Goal: Information Seeking & Learning: Learn about a topic

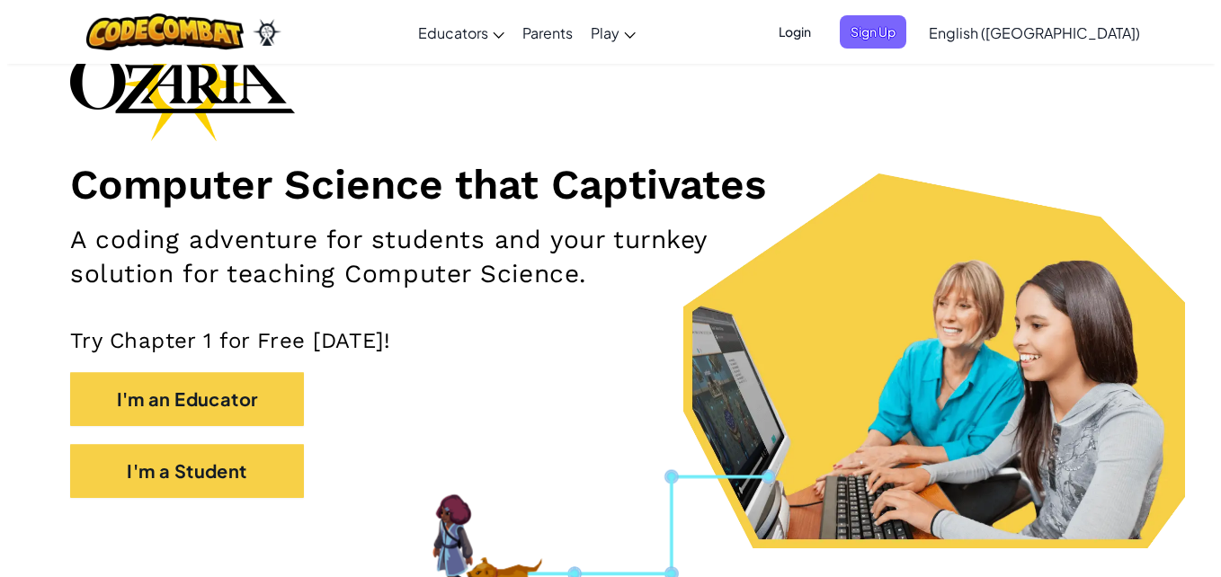
scroll to position [133, 0]
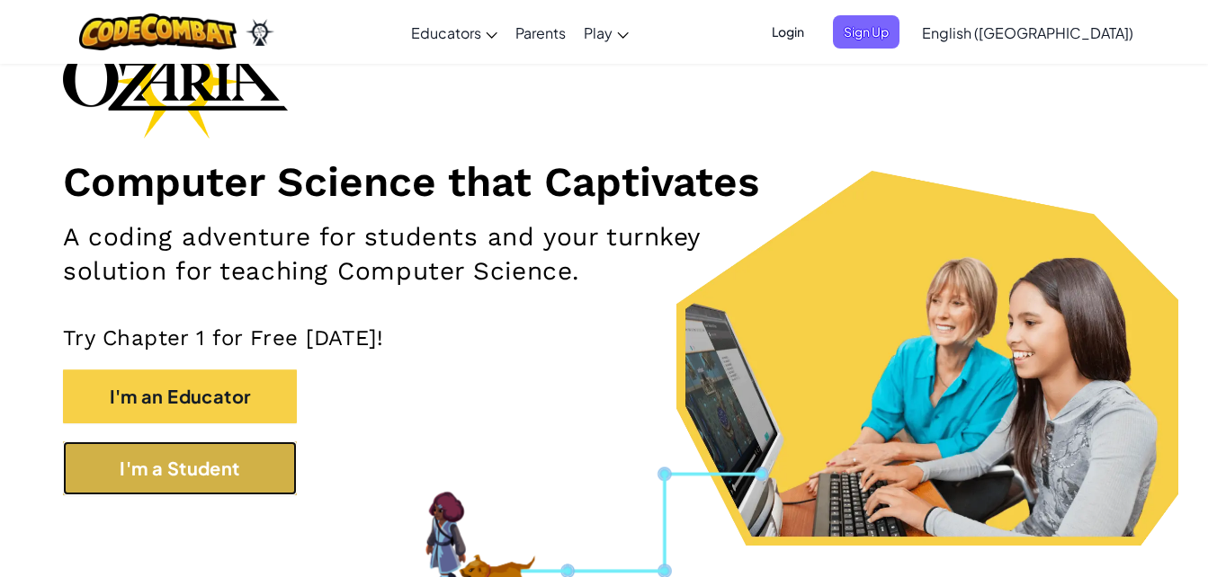
click at [201, 478] on button "I'm a Student" at bounding box center [180, 469] width 234 height 54
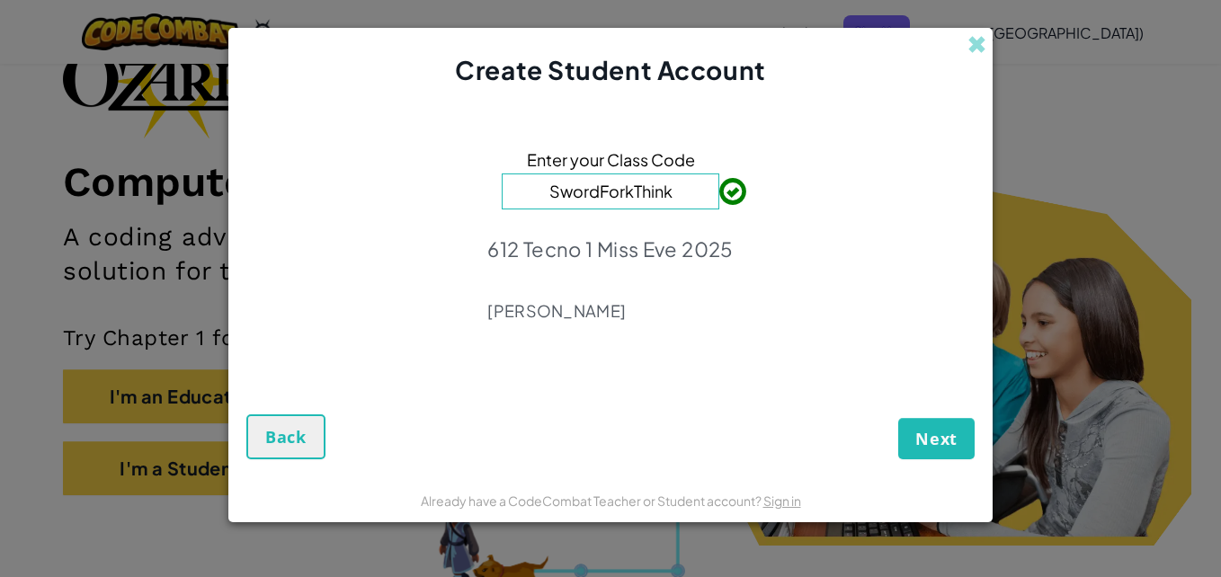
type input "SwordForkThink"
click at [955, 447] on span "Next" at bounding box center [936, 439] width 42 height 22
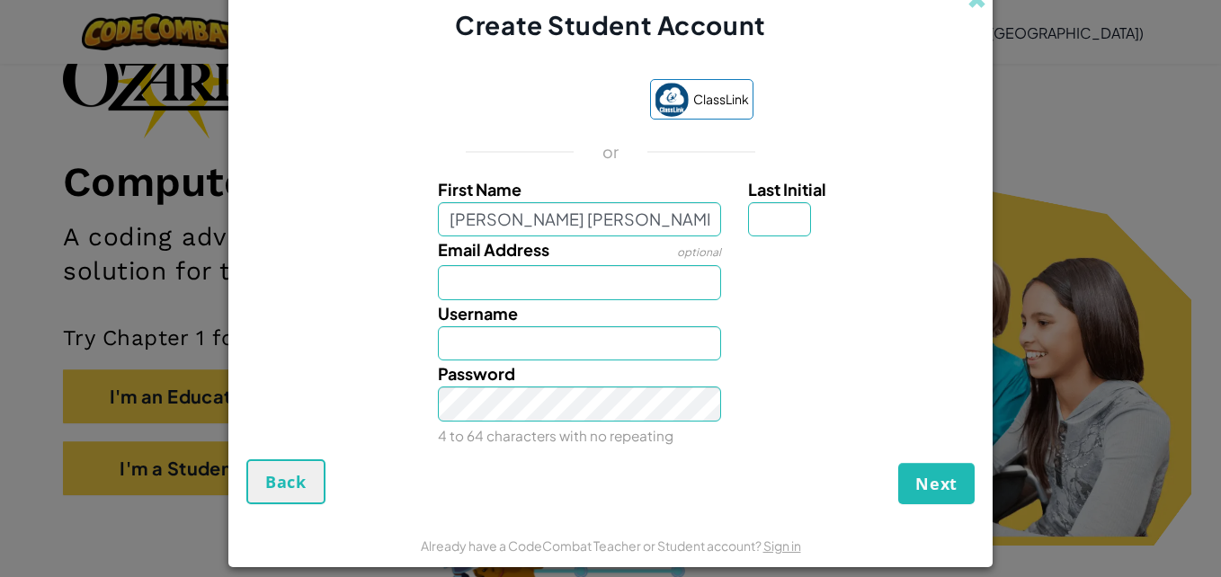
type input "[PERSON_NAME] [PERSON_NAME] [PERSON_NAME]"
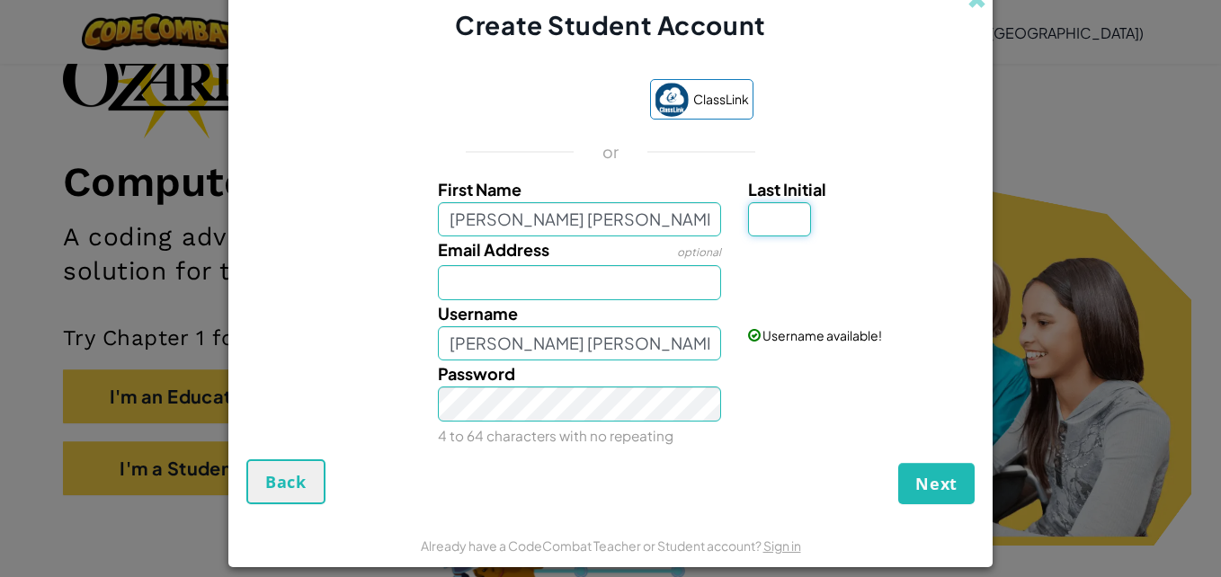
click at [782, 212] on input "Last Initial" at bounding box center [779, 219] width 63 height 35
type input "M"
type input "[PERSON_NAME] [PERSON_NAME] romeroM"
click at [582, 283] on input "Email Address" at bounding box center [580, 282] width 284 height 35
type input "[EMAIL_ADDRESS][DOMAIN_NAME]"
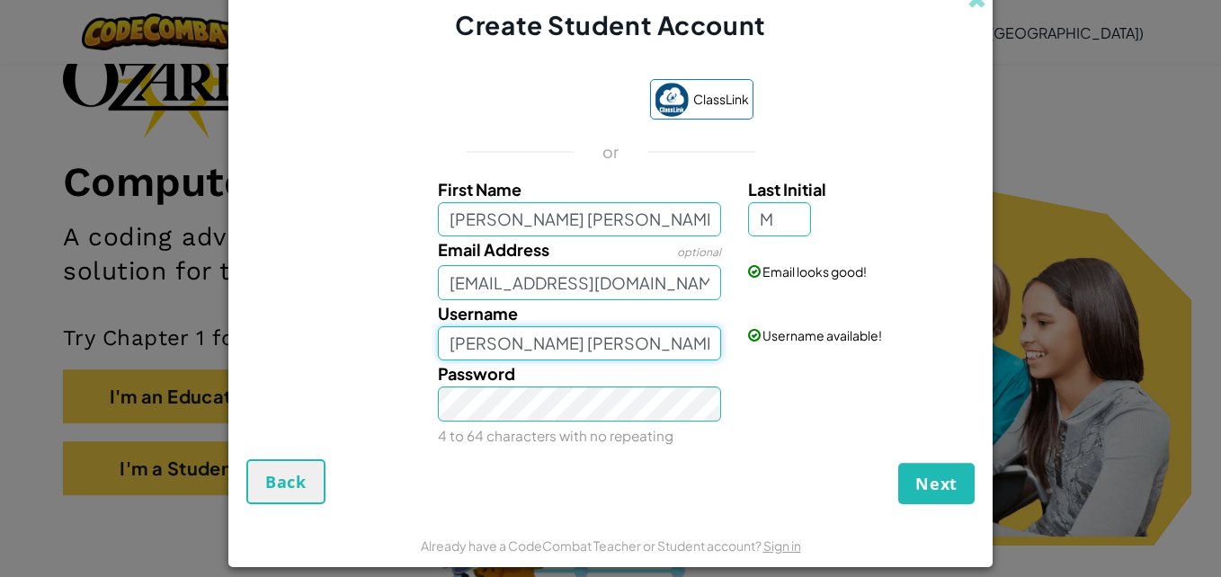
click at [681, 346] on input "[PERSON_NAME] [PERSON_NAME] romeroM" at bounding box center [580, 343] width 284 height 35
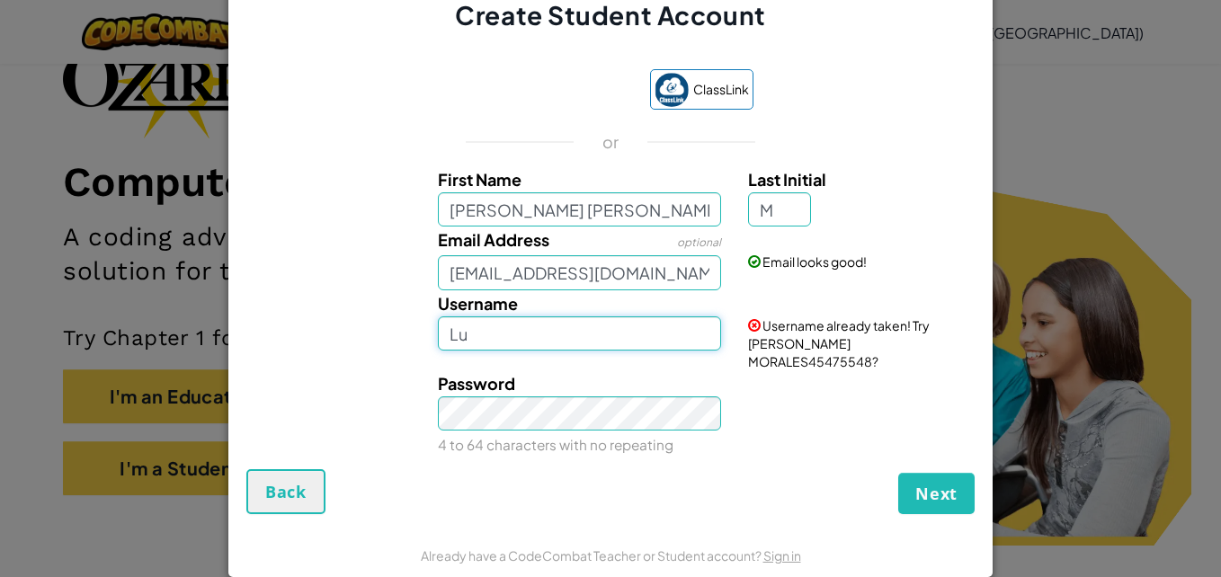
type input "L"
click at [559, 344] on input "[PERSON_NAME]" at bounding box center [580, 334] width 284 height 35
click at [898, 473] on button "Next" at bounding box center [936, 493] width 76 height 41
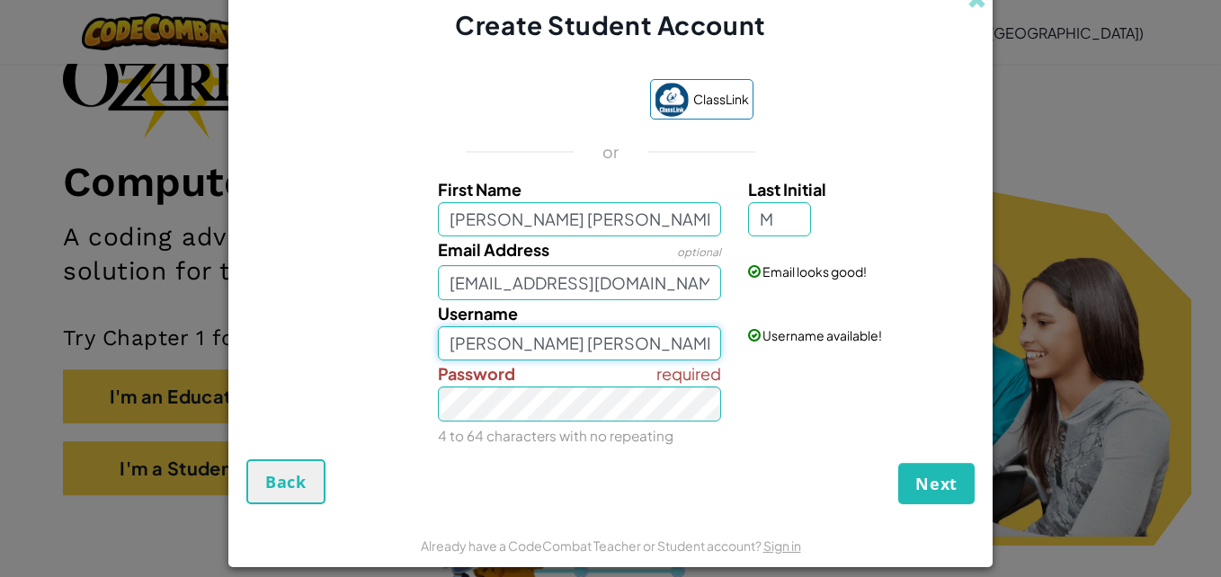
click at [474, 346] on input "[PERSON_NAME] [PERSON_NAME]" at bounding box center [580, 343] width 284 height 35
click at [464, 345] on input "[PERSON_NAME] [PERSON_NAME]" at bounding box center [580, 343] width 284 height 35
click at [448, 349] on input "s [PERSON_NAME]" at bounding box center [580, 343] width 284 height 35
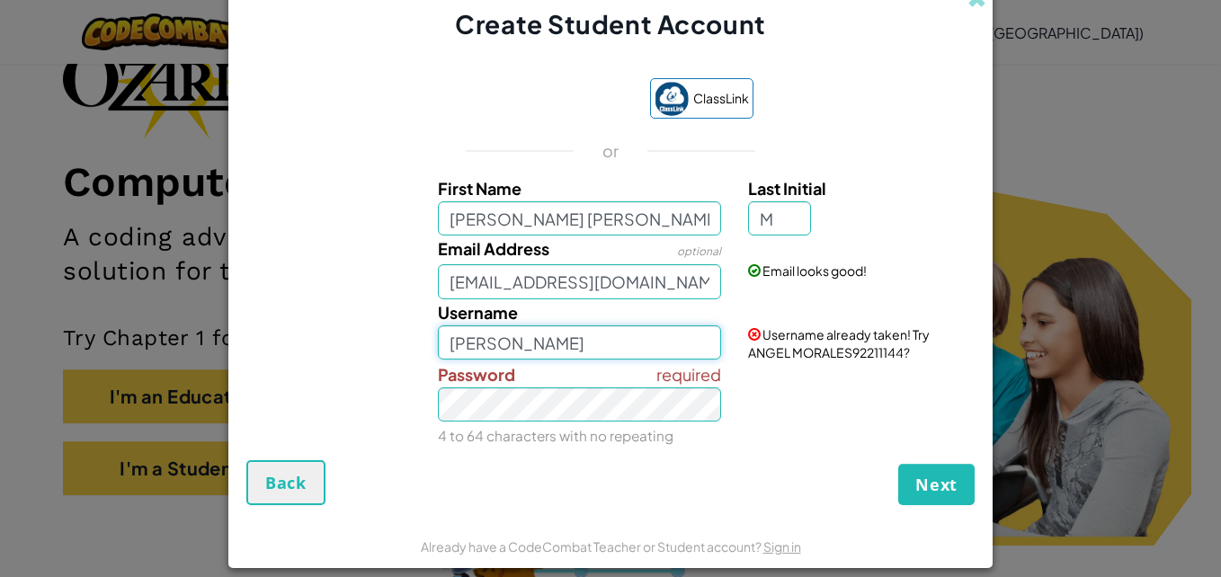
click at [442, 345] on input "[PERSON_NAME]" at bounding box center [580, 343] width 284 height 35
type input "[PERSON_NAME] [PERSON_NAME]"
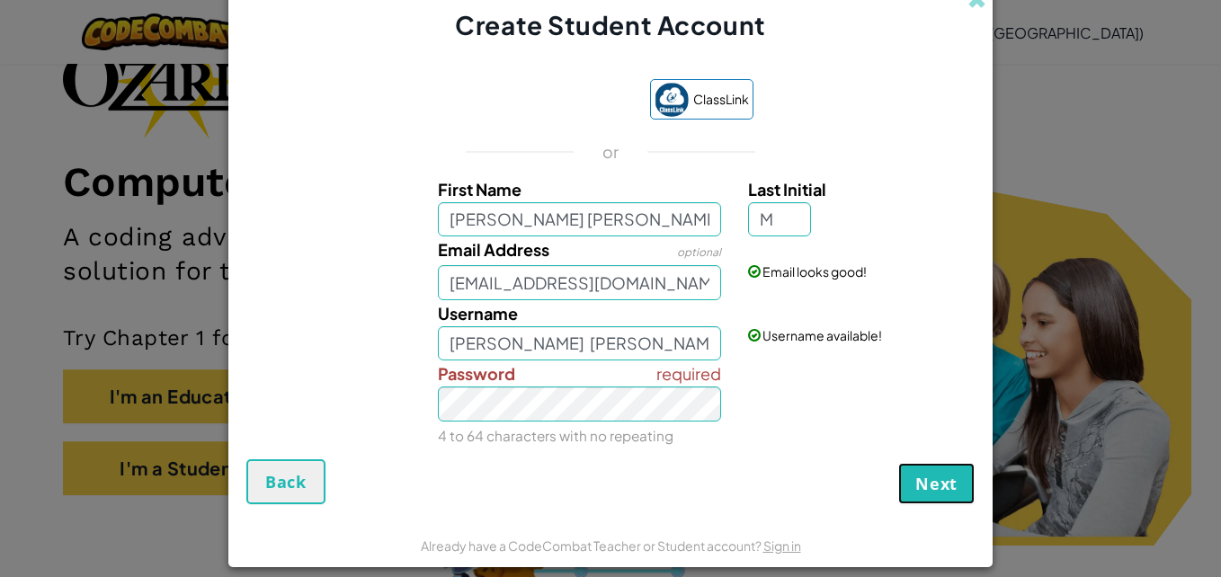
click at [931, 482] on span "Next" at bounding box center [936, 484] width 42 height 22
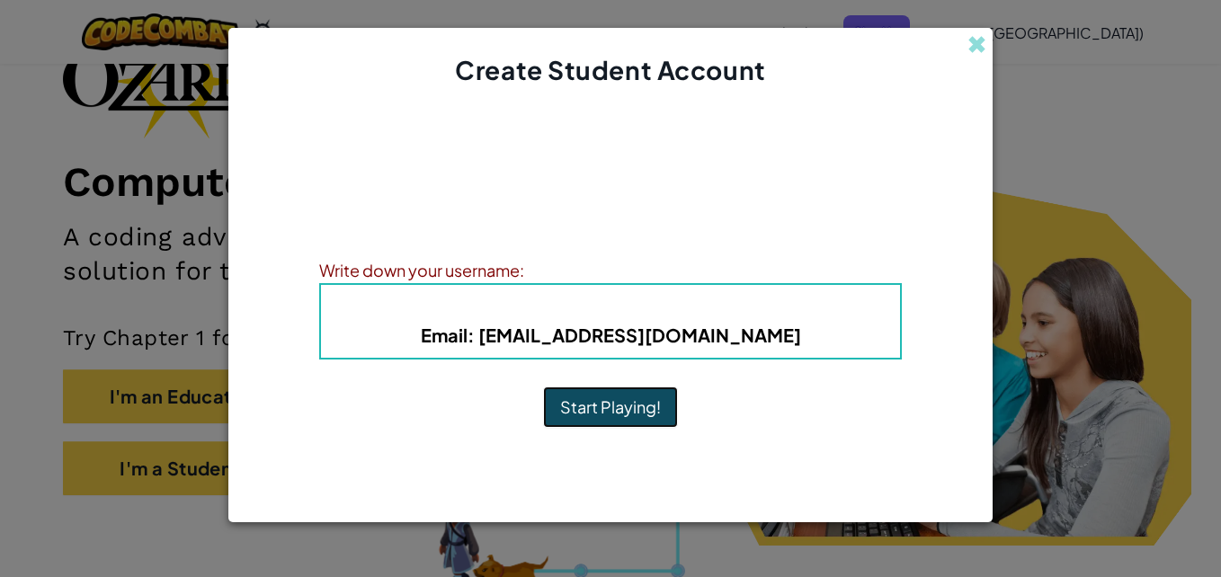
click at [603, 406] on button "Start Playing!" at bounding box center [610, 407] width 135 height 41
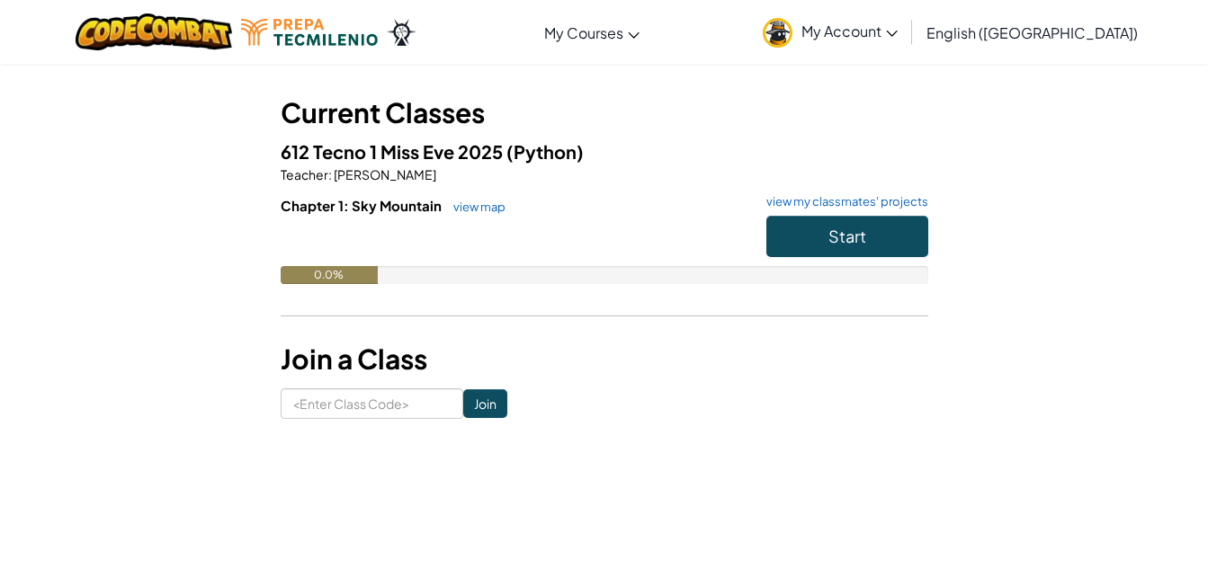
scroll to position [72, 0]
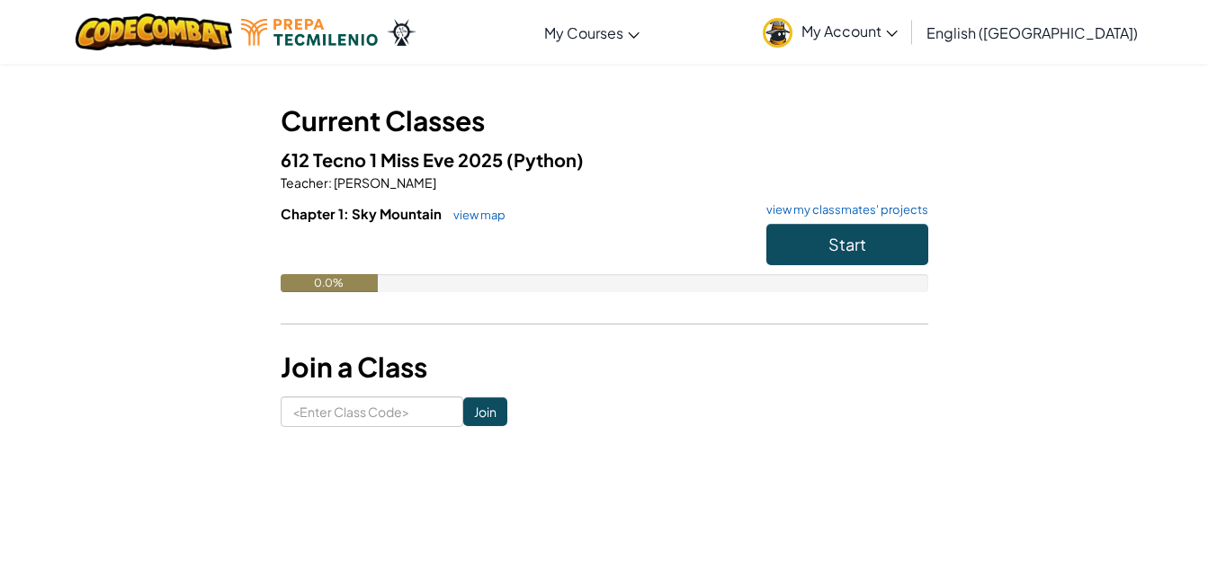
click at [1057, 38] on span "English ([GEOGRAPHIC_DATA])" at bounding box center [1031, 32] width 211 height 19
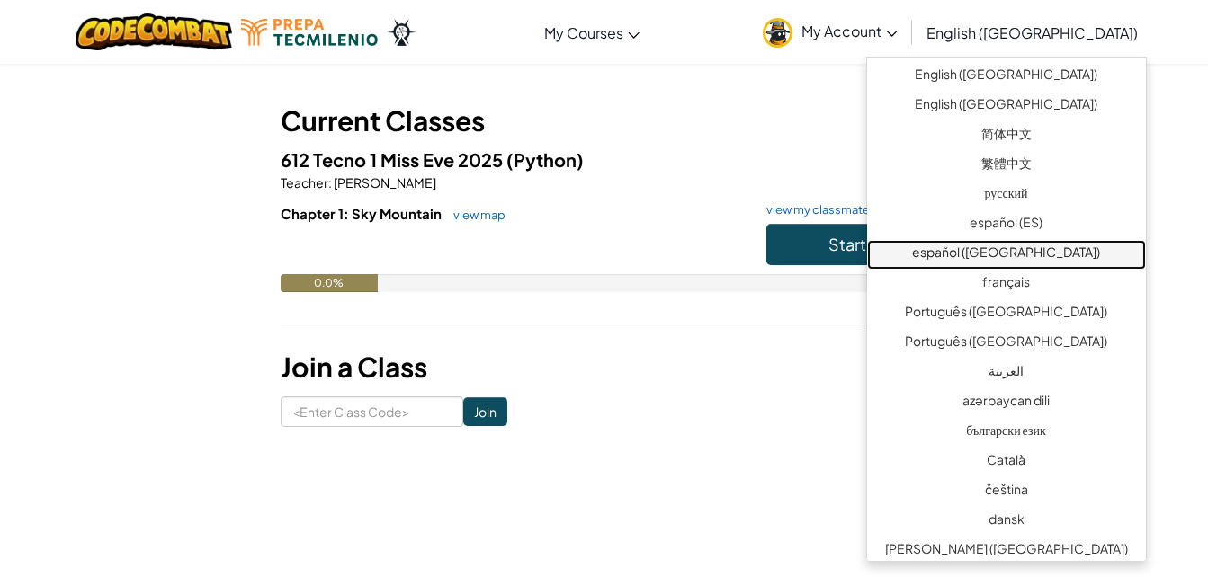
click at [1049, 243] on link "español ([GEOGRAPHIC_DATA])" at bounding box center [1006, 255] width 279 height 30
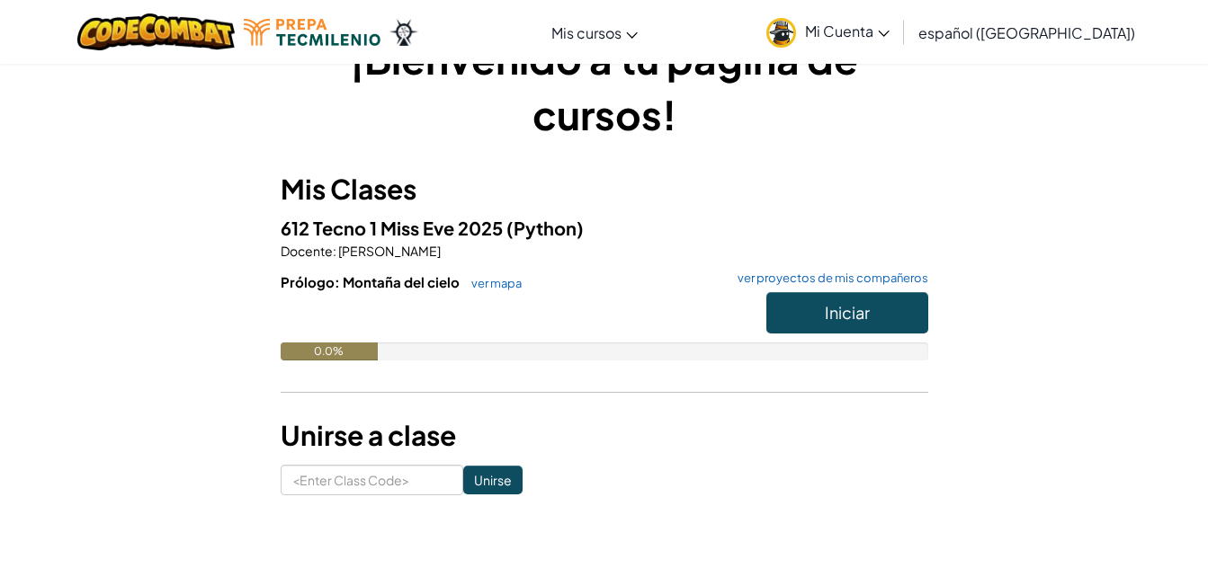
scroll to position [67, 0]
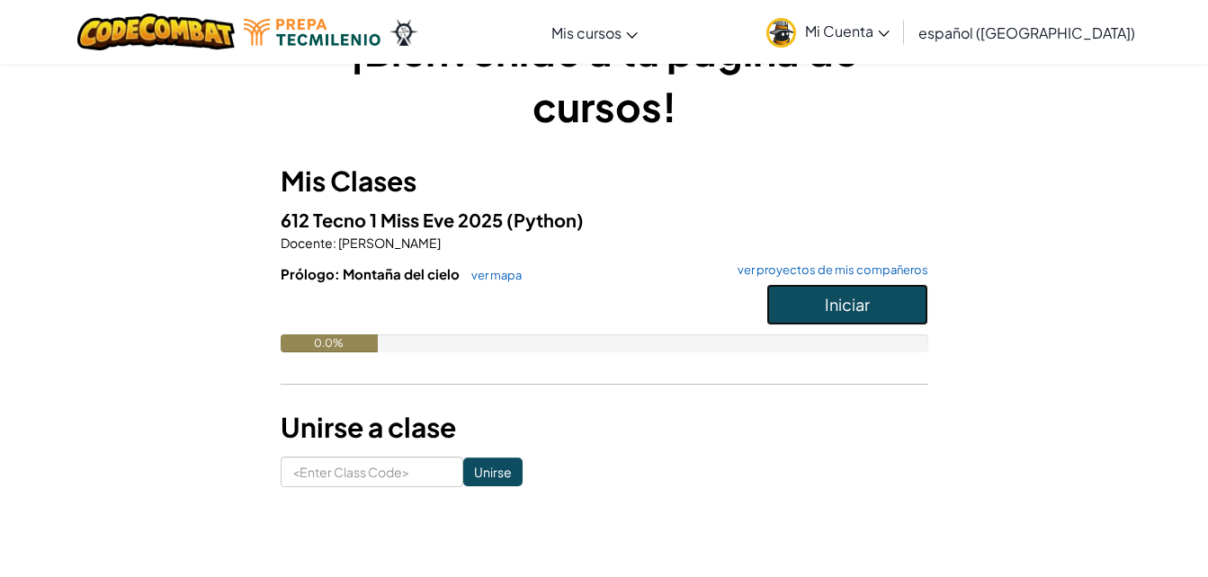
click at [867, 299] on span "Iniciar" at bounding box center [847, 304] width 45 height 21
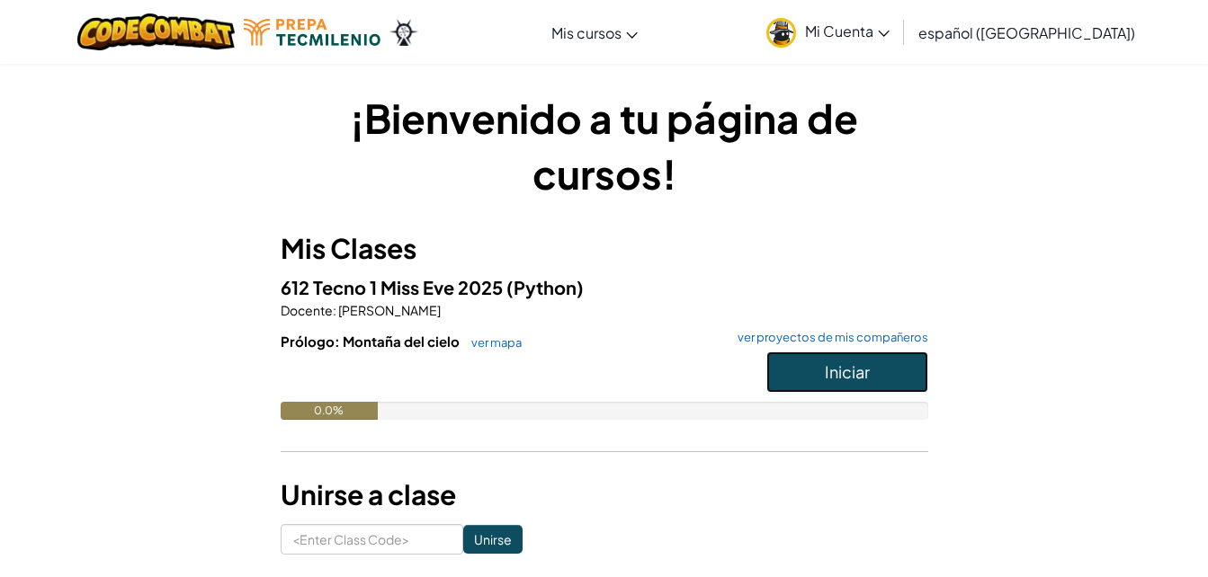
click at [853, 369] on span "Iniciar" at bounding box center [847, 371] width 45 height 21
click at [851, 370] on span "Iniciar" at bounding box center [847, 371] width 45 height 21
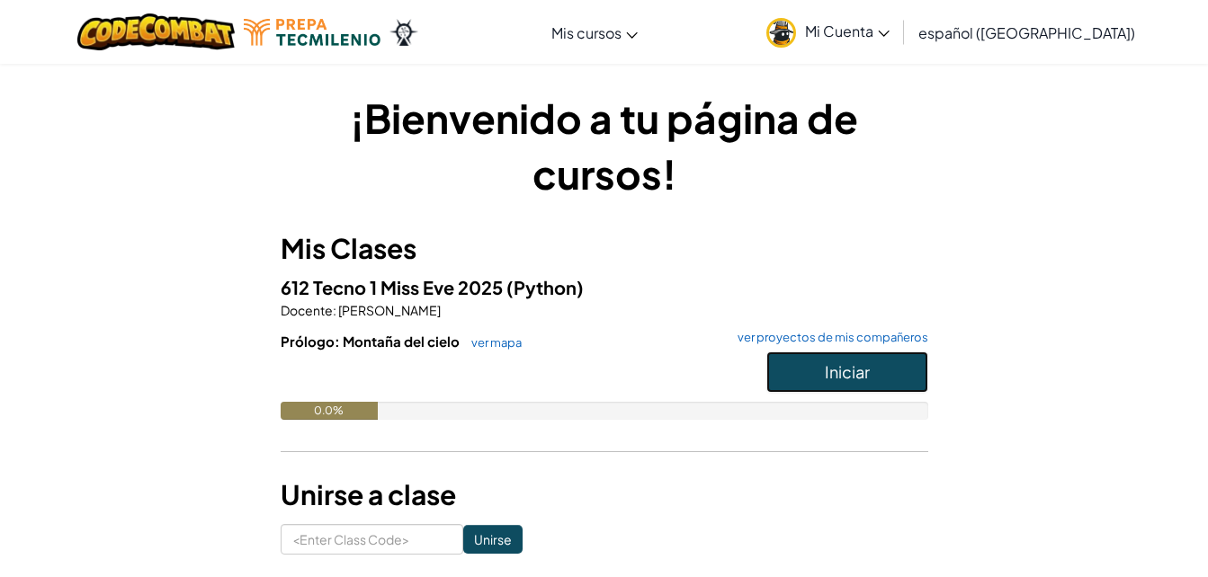
click at [851, 370] on span "Iniciar" at bounding box center [847, 371] width 45 height 21
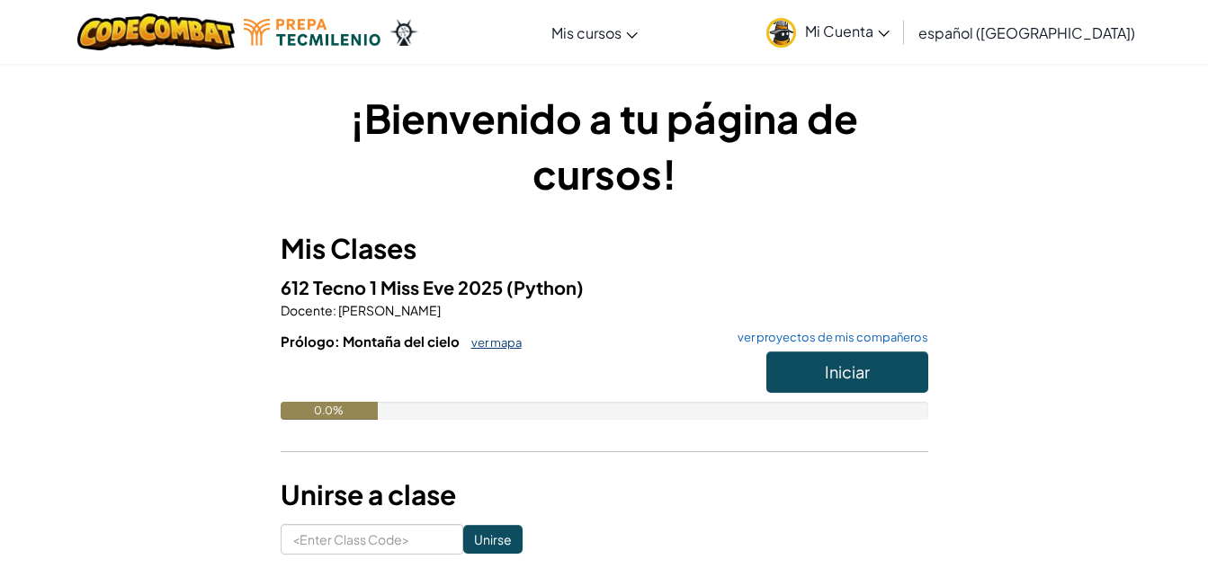
click at [497, 346] on link "ver mapa" at bounding box center [491, 342] width 59 height 14
drag, startPoint x: 497, startPoint y: 346, endPoint x: 603, endPoint y: 411, distance: 124.3
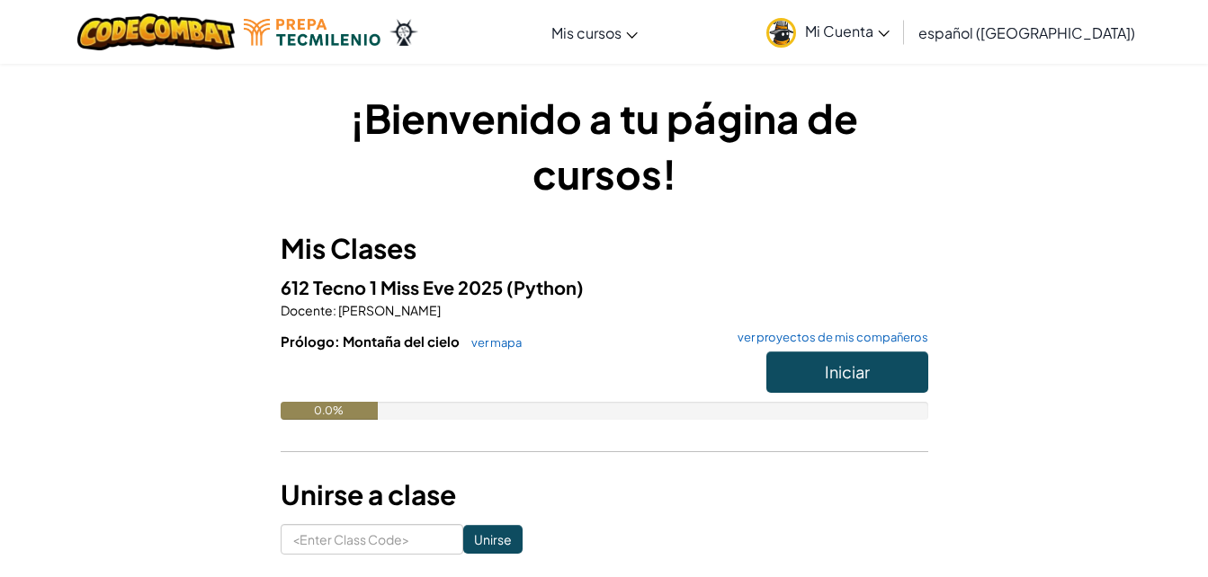
click at [603, 411] on div "0.0%" at bounding box center [604, 411] width 647 height 18
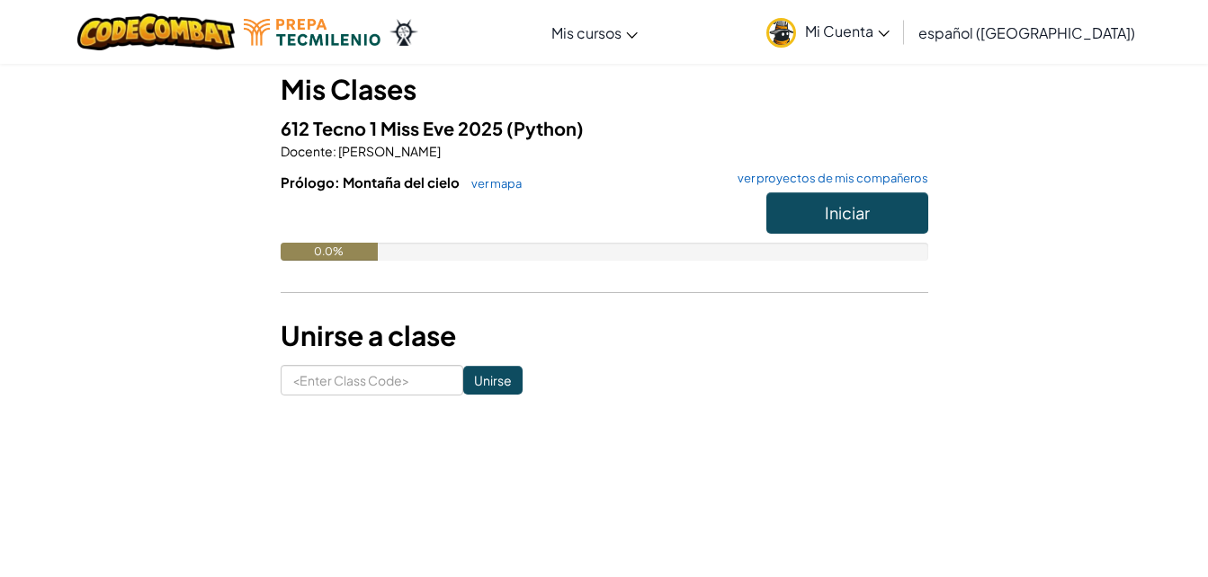
scroll to position [173, 0]
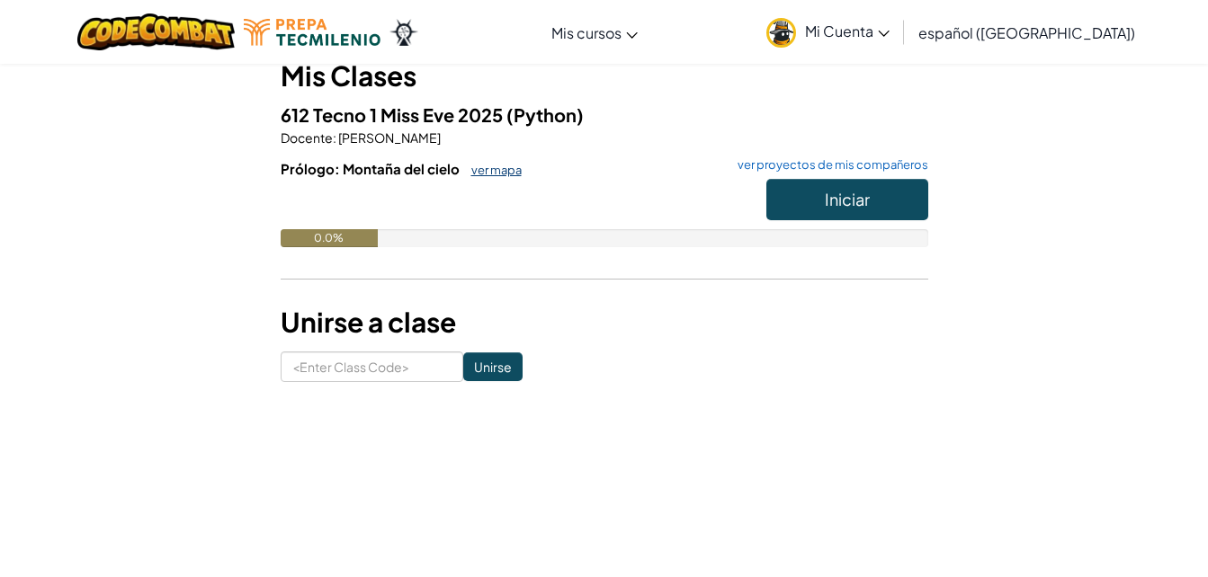
click at [496, 172] on link "ver mapa" at bounding box center [491, 170] width 59 height 14
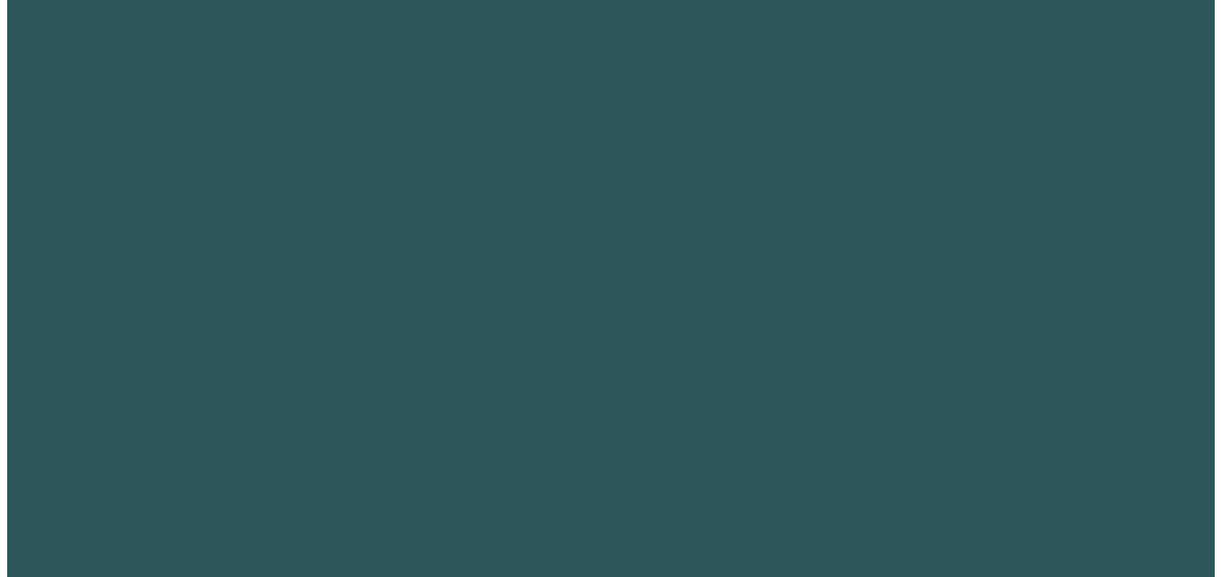
scroll to position [0, 0]
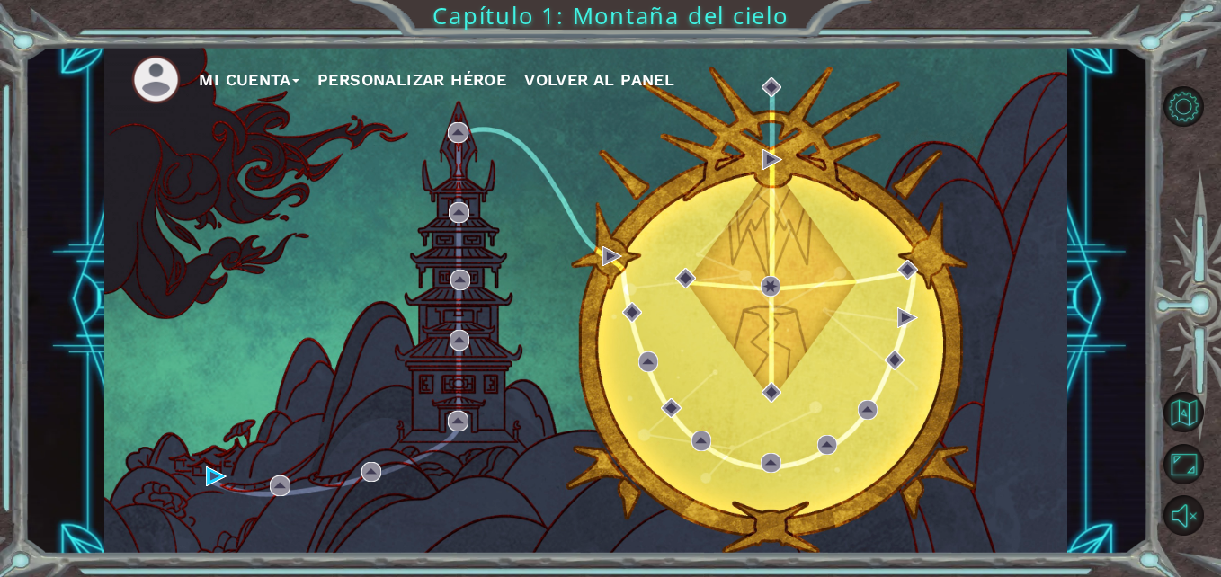
click at [455, 81] on button "Personalizar héroe" at bounding box center [411, 80] width 189 height 27
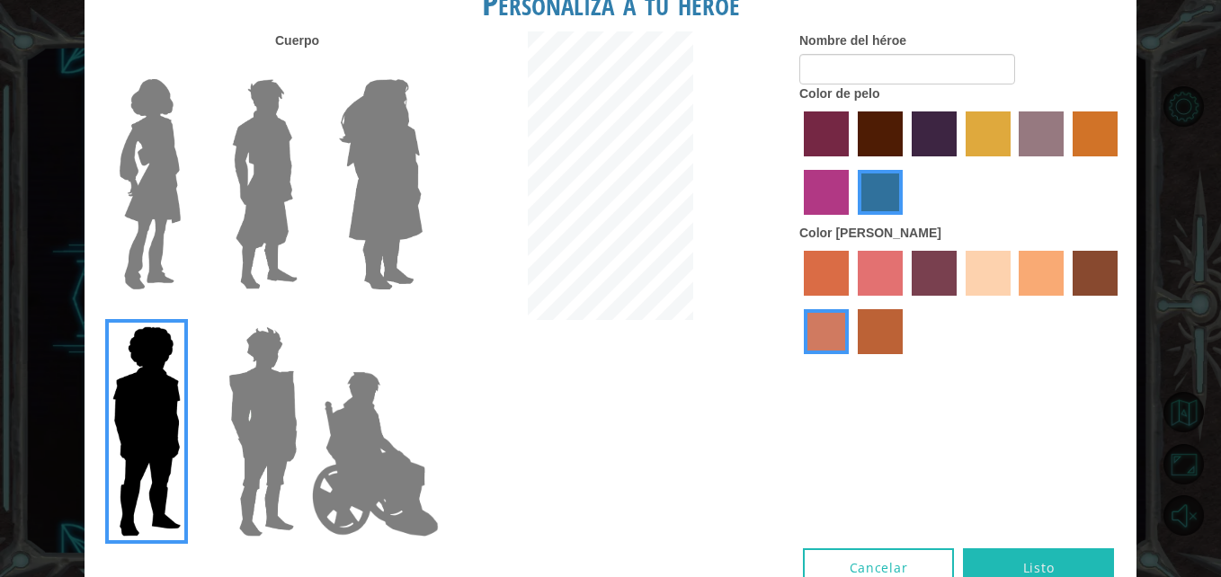
click at [343, 451] on img at bounding box center [375, 454] width 141 height 180
click at [422, 315] on input "Hero Jamie" at bounding box center [422, 315] width 0 height 0
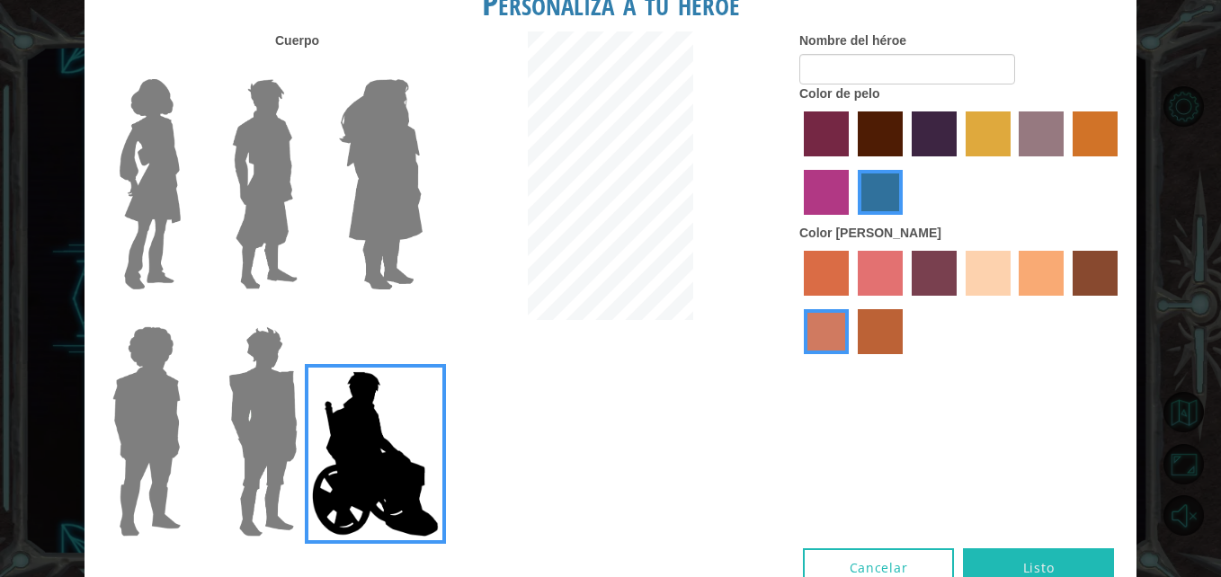
click at [280, 233] on img at bounding box center [265, 184] width 80 height 225
click at [305, 67] on input "Hero Lars" at bounding box center [305, 67] width 0 height 0
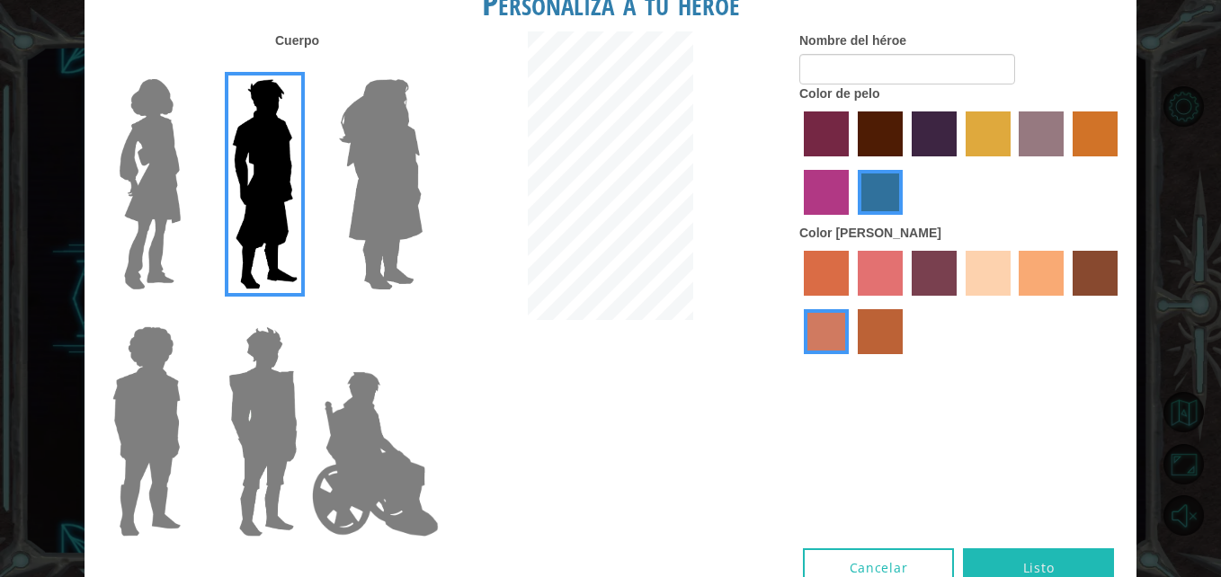
click at [273, 477] on img at bounding box center [263, 431] width 84 height 225
click at [305, 315] on input "Hero Garnet" at bounding box center [305, 315] width 0 height 0
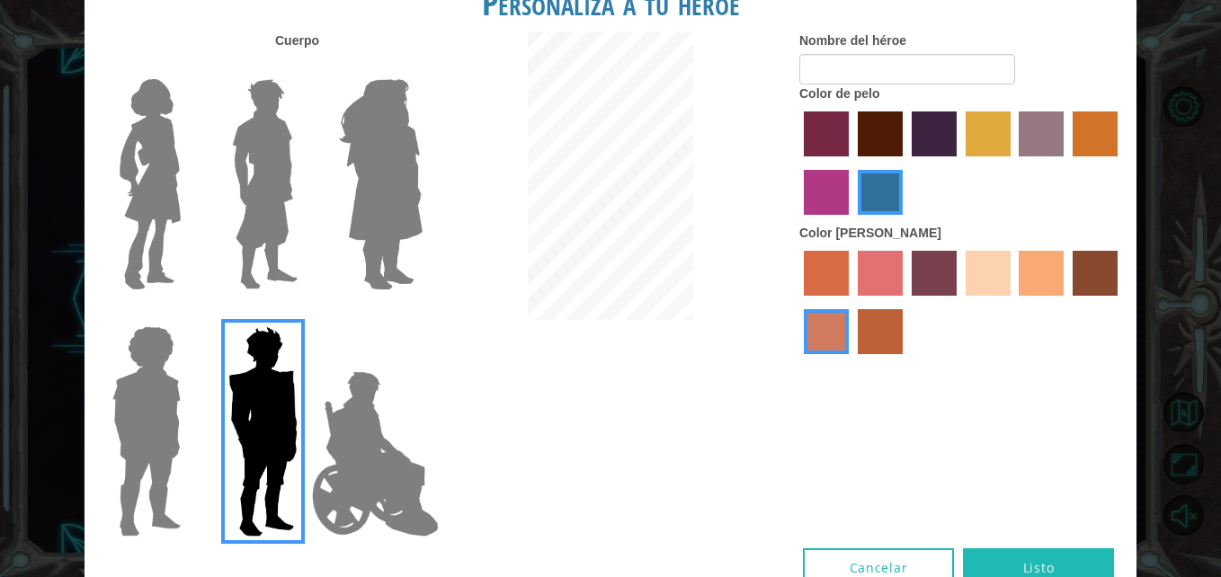
click at [269, 158] on img at bounding box center [265, 184] width 80 height 225
click at [305, 67] on input "Hero Lars" at bounding box center [305, 67] width 0 height 0
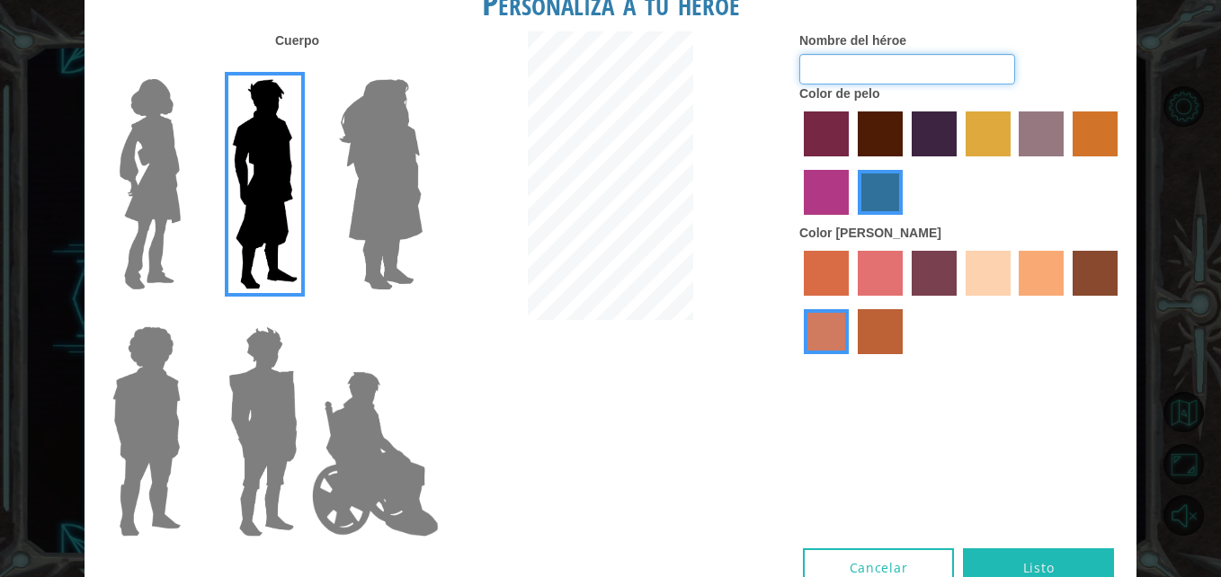
click at [904, 73] on input "Nombre del héroe" at bounding box center [907, 69] width 216 height 31
type input "L"
type input "LUIS ANGEL"
click at [881, 141] on label "maroon hair color" at bounding box center [880, 134] width 45 height 45
click at [852, 163] on input "maroon hair color" at bounding box center [852, 163] width 0 height 0
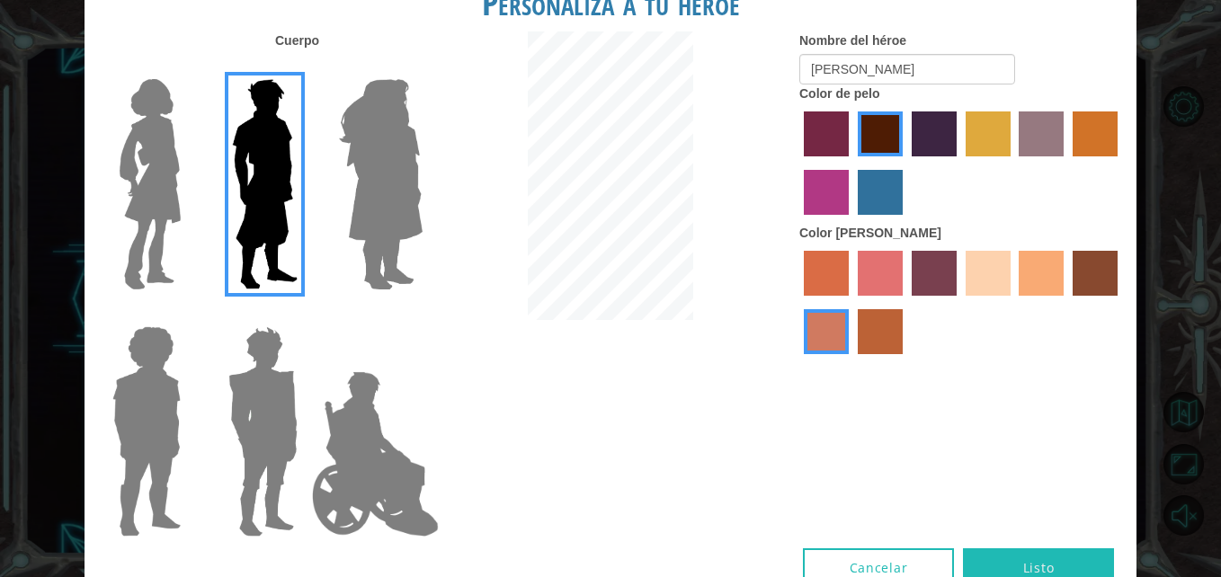
click at [881, 141] on label "maroon hair color" at bounding box center [880, 134] width 45 height 45
click at [852, 163] on input "maroon hair color" at bounding box center [852, 163] width 0 height 0
click at [881, 141] on label "maroon hair color" at bounding box center [880, 134] width 45 height 45
click at [852, 163] on input "maroon hair color" at bounding box center [852, 163] width 0 height 0
drag, startPoint x: 881, startPoint y: 141, endPoint x: 958, endPoint y: 186, distance: 88.7
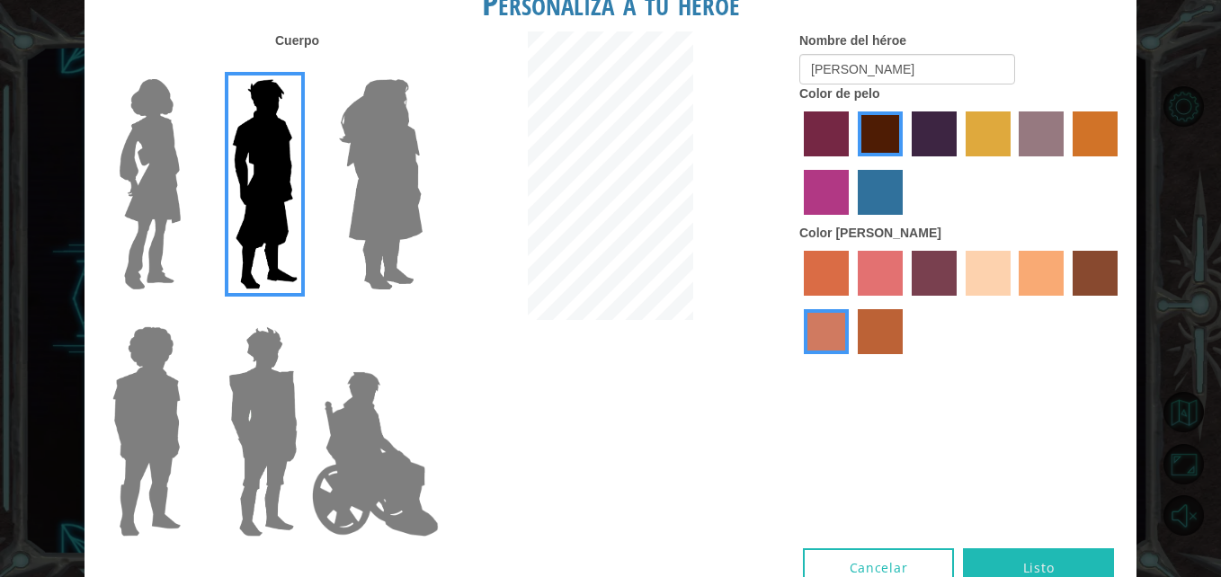
click at [958, 186] on div at bounding box center [961, 165] width 324 height 117
click at [931, 127] on label "hot purple hair color" at bounding box center [934, 134] width 45 height 45
click at [906, 163] on input "hot purple hair color" at bounding box center [906, 163] width 0 height 0
click at [878, 196] on label "lachmara hair color" at bounding box center [880, 192] width 45 height 45
click at [852, 221] on input "lachmara hair color" at bounding box center [852, 221] width 0 height 0
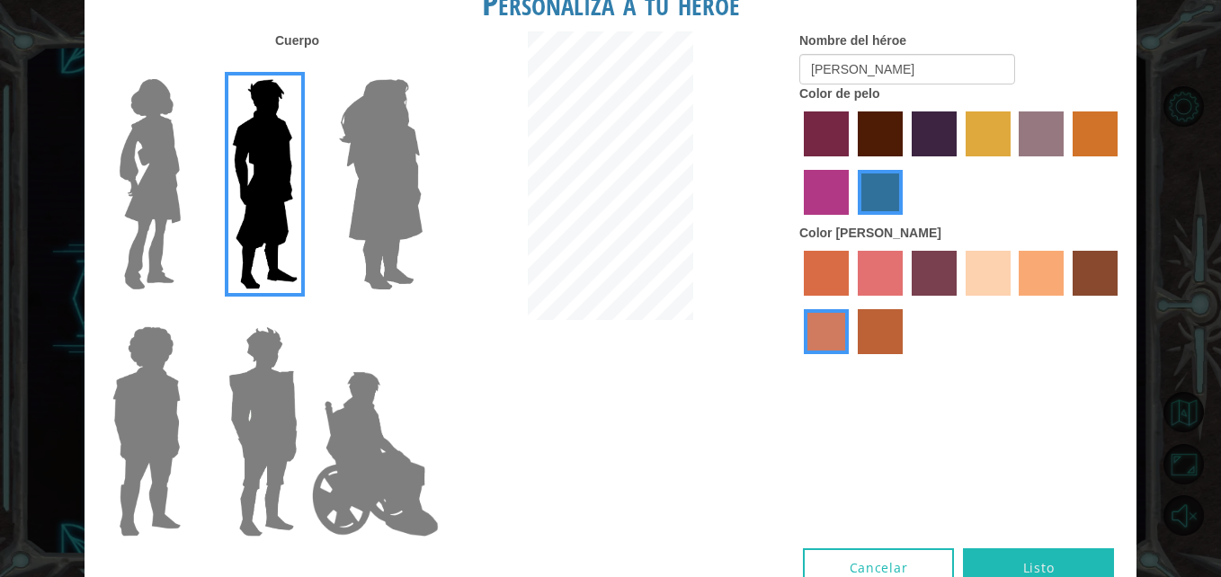
click at [1103, 271] on label "karma skin color" at bounding box center [1095, 273] width 45 height 45
click at [1066, 302] on input "karma skin color" at bounding box center [1066, 302] width 0 height 0
click at [1047, 275] on label "tacao skin color" at bounding box center [1041, 273] width 45 height 45
click at [1013, 302] on input "tacao skin color" at bounding box center [1013, 302] width 0 height 0
click at [936, 280] on label "tosca skin color" at bounding box center [934, 273] width 45 height 45
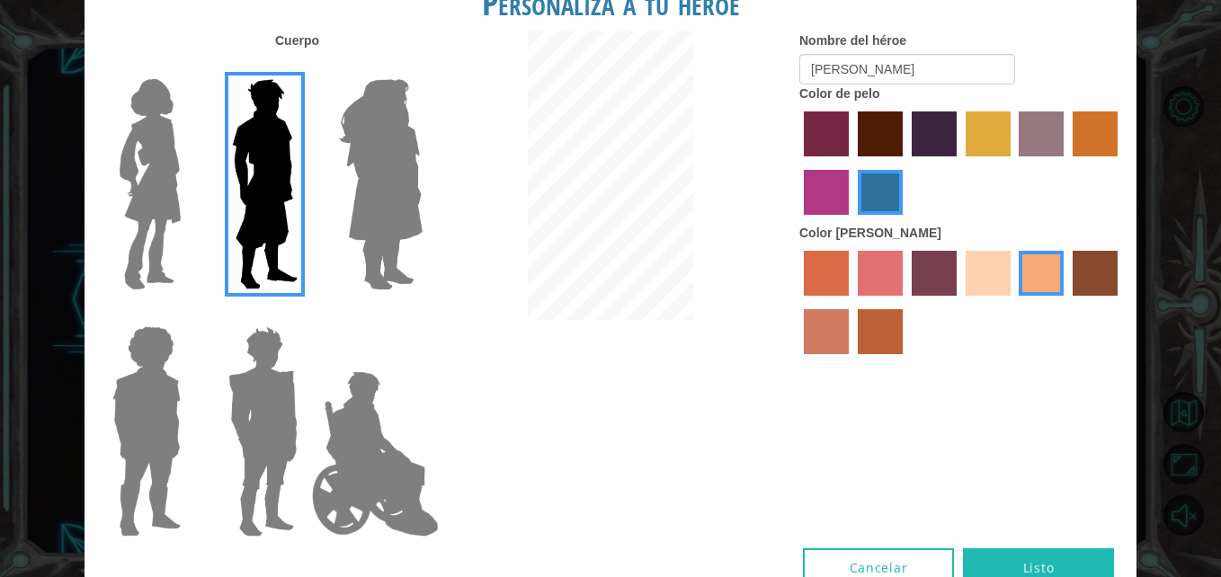
click at [906, 302] on input "tosca skin color" at bounding box center [906, 302] width 0 height 0
click at [828, 281] on label "sorbus skin color" at bounding box center [826, 273] width 45 height 45
click at [798, 302] on input "sorbus skin color" at bounding box center [798, 302] width 0 height 0
click at [902, 283] on label "froly skin color" at bounding box center [880, 273] width 45 height 45
click at [852, 302] on input "froly skin color" at bounding box center [852, 302] width 0 height 0
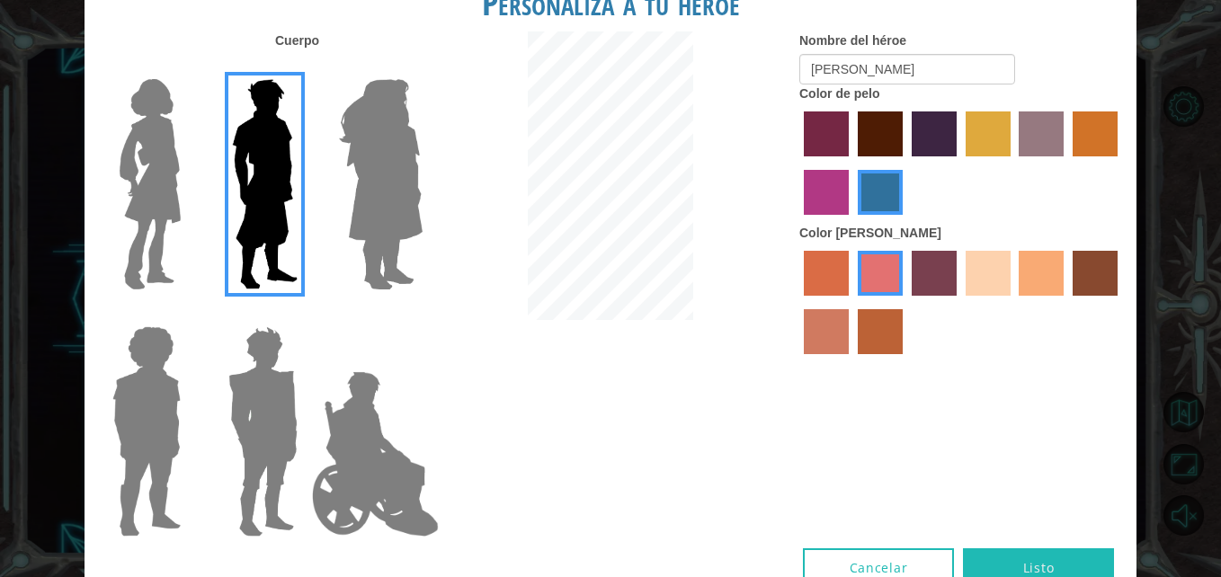
click at [823, 344] on label "burning sand skin color" at bounding box center [826, 331] width 45 height 45
click at [1120, 302] on input "burning sand skin color" at bounding box center [1120, 302] width 0 height 0
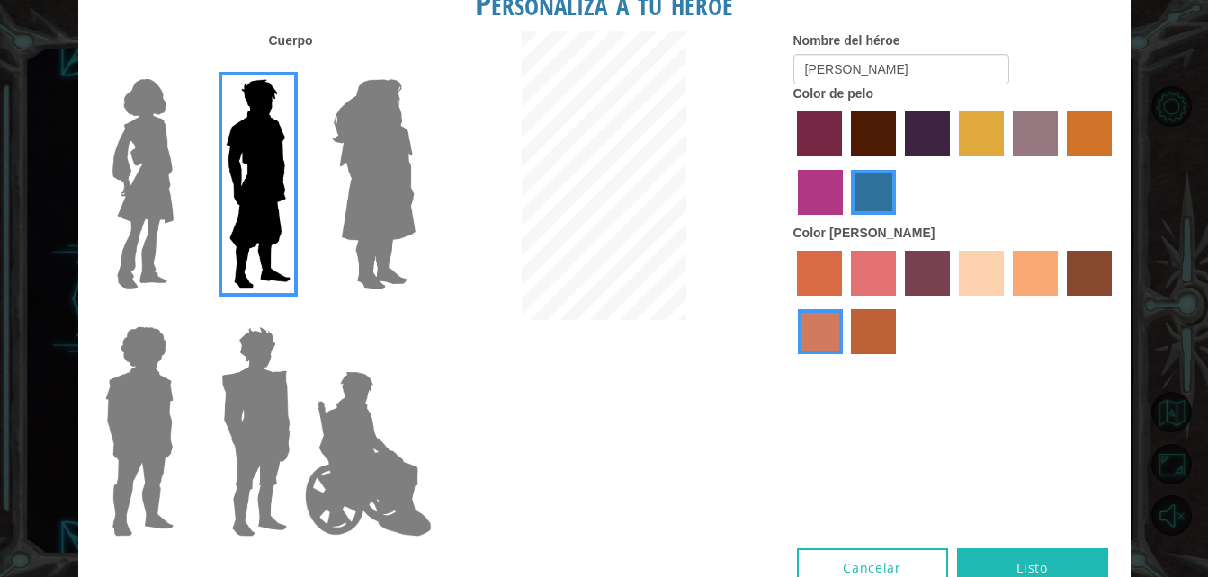
click at [1059, 560] on button "Listo" at bounding box center [1032, 569] width 151 height 40
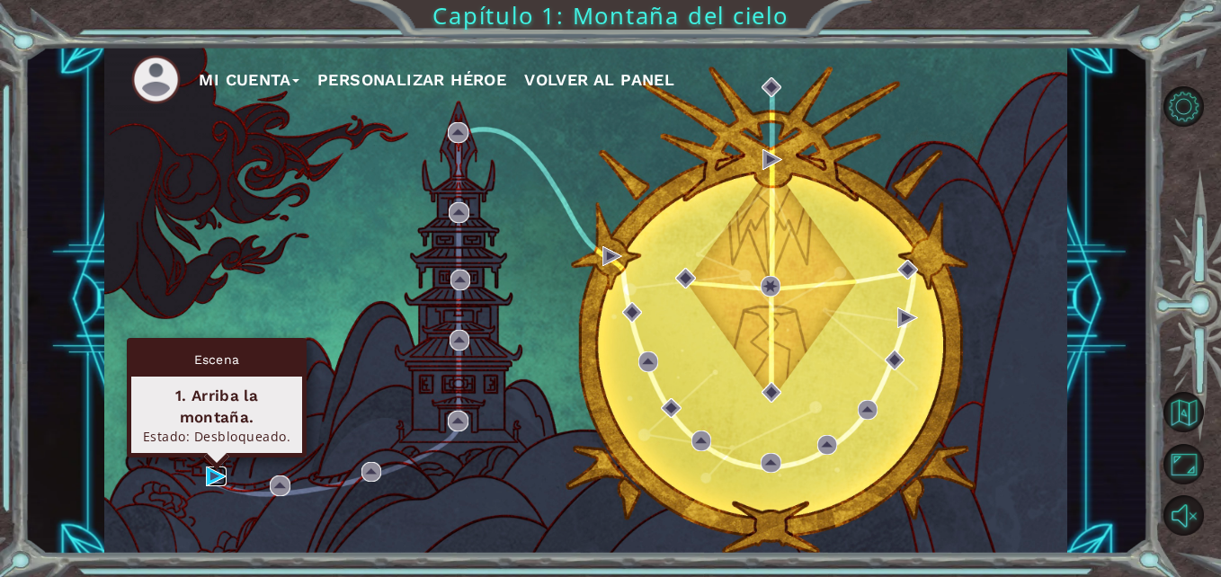
click at [215, 473] on img at bounding box center [216, 477] width 20 height 20
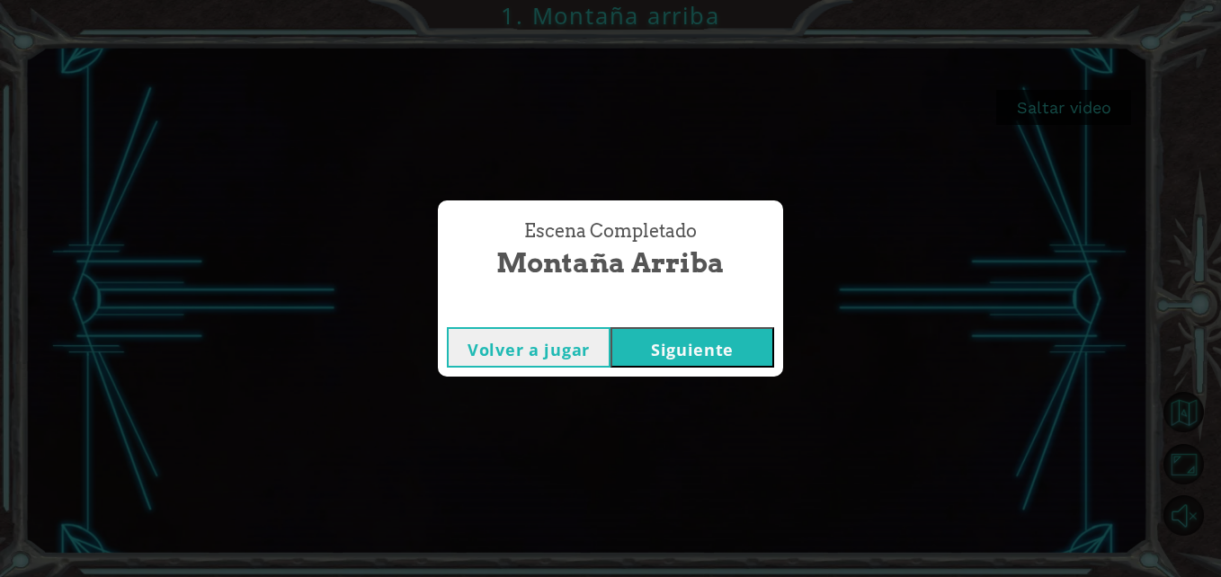
click at [704, 351] on button "Siguiente" at bounding box center [693, 347] width 164 height 40
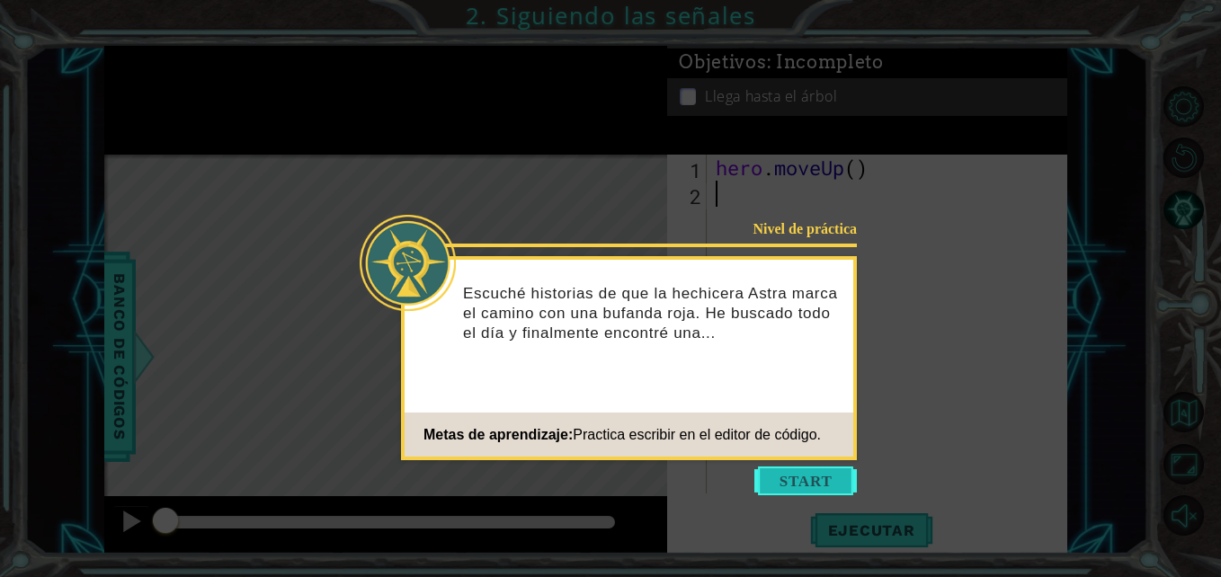
click at [812, 481] on button "Start" at bounding box center [805, 481] width 103 height 29
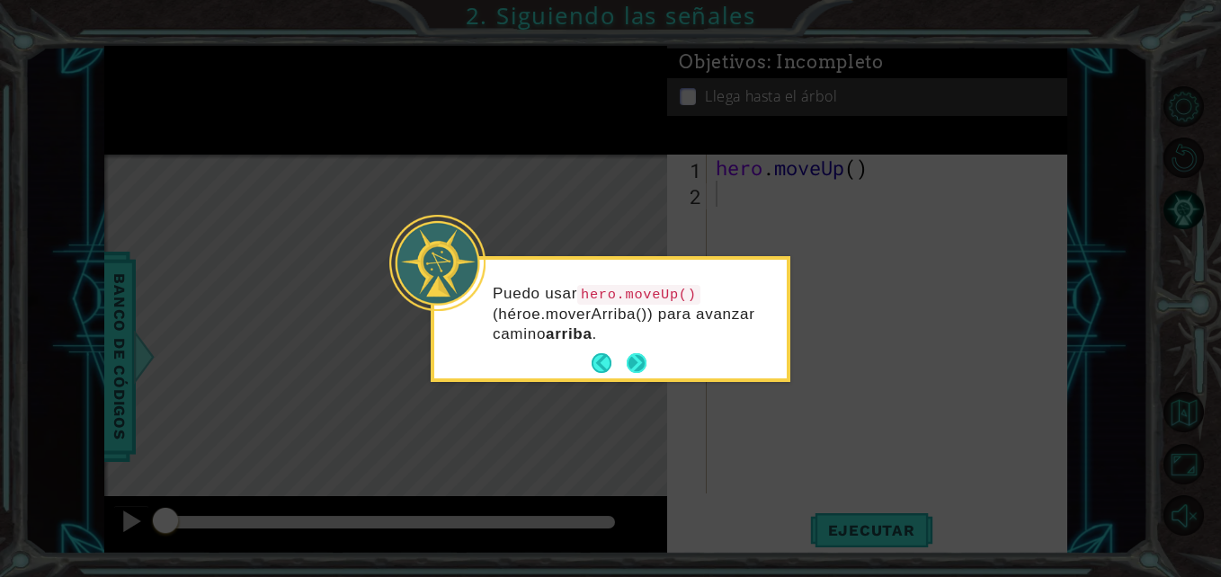
click at [642, 367] on button "Next" at bounding box center [637, 363] width 20 height 20
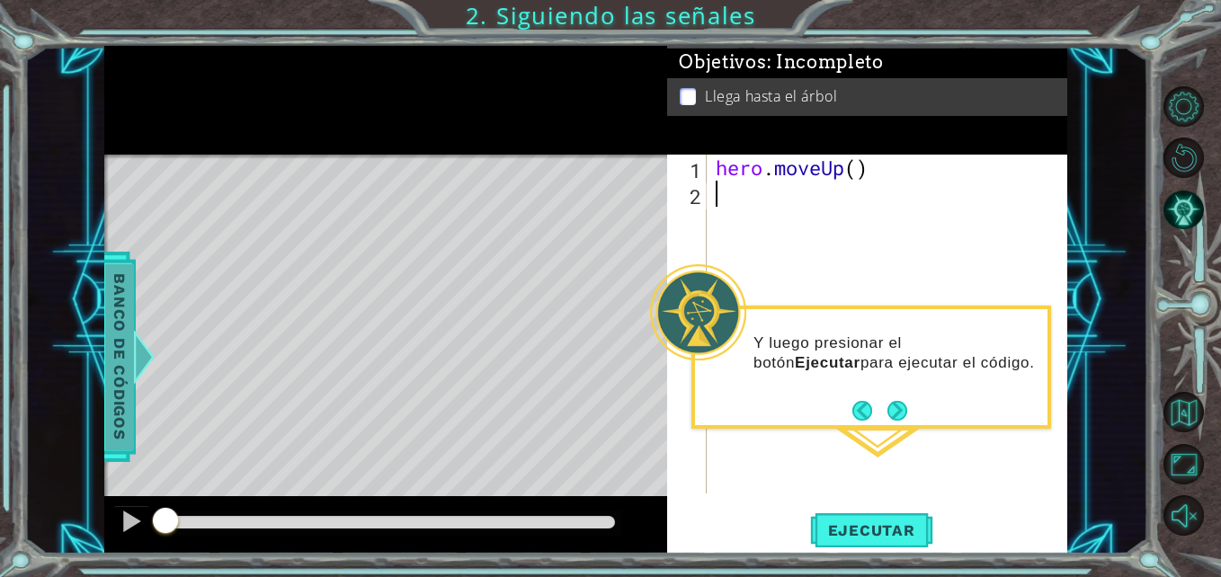
click at [124, 369] on span "Banco de códigos" at bounding box center [119, 357] width 29 height 186
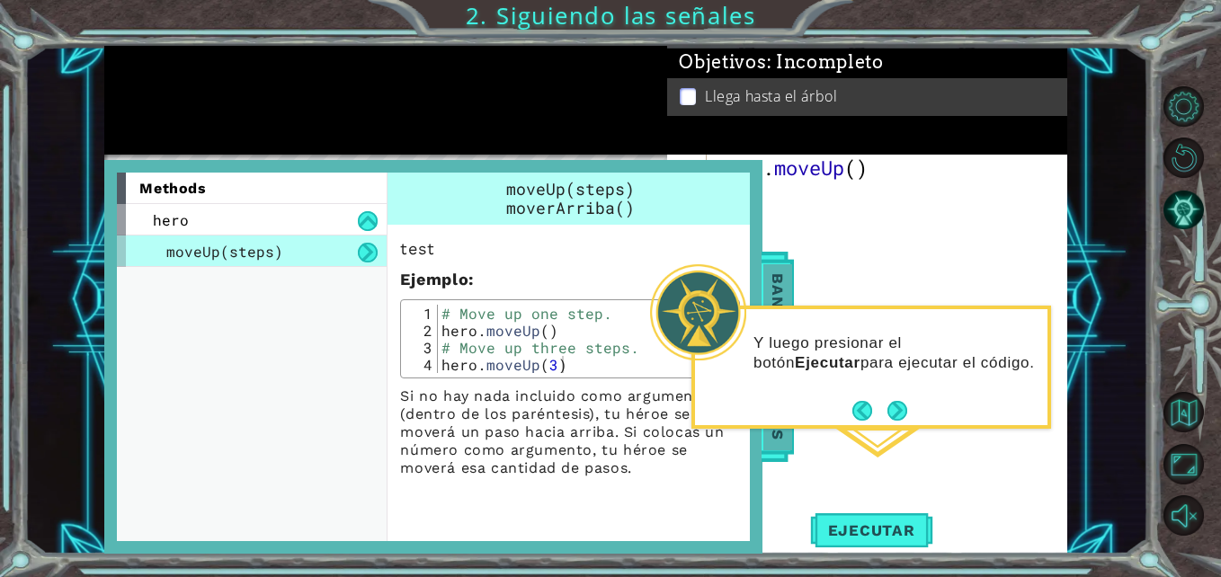
click at [772, 295] on span "Banco de códigos" at bounding box center [777, 357] width 29 height 186
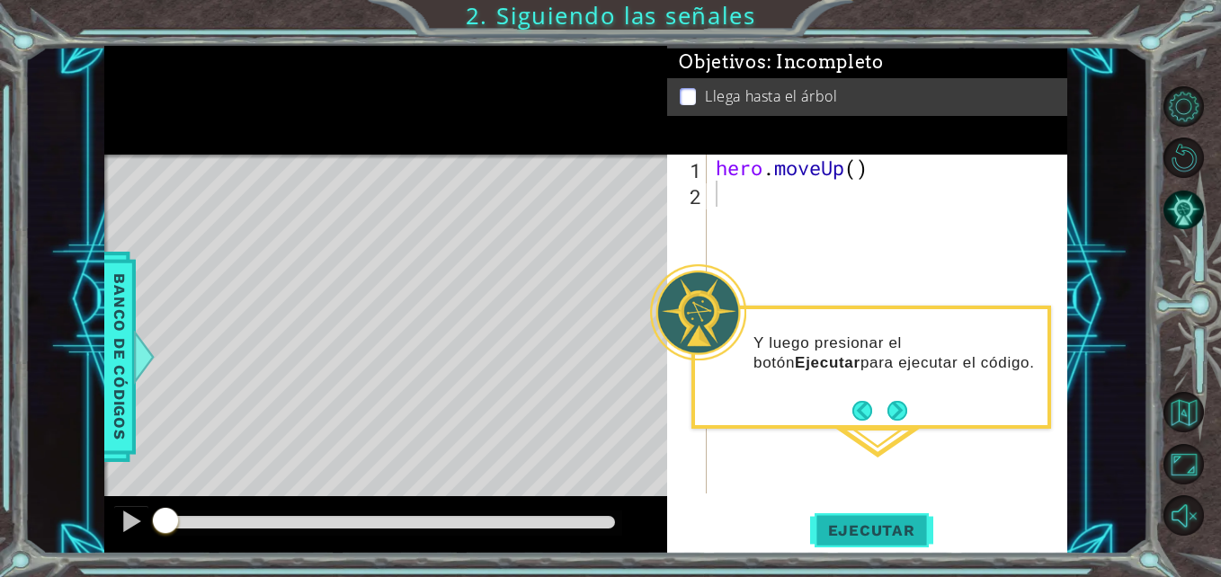
click at [861, 531] on span "Ejecutar" at bounding box center [871, 531] width 123 height 18
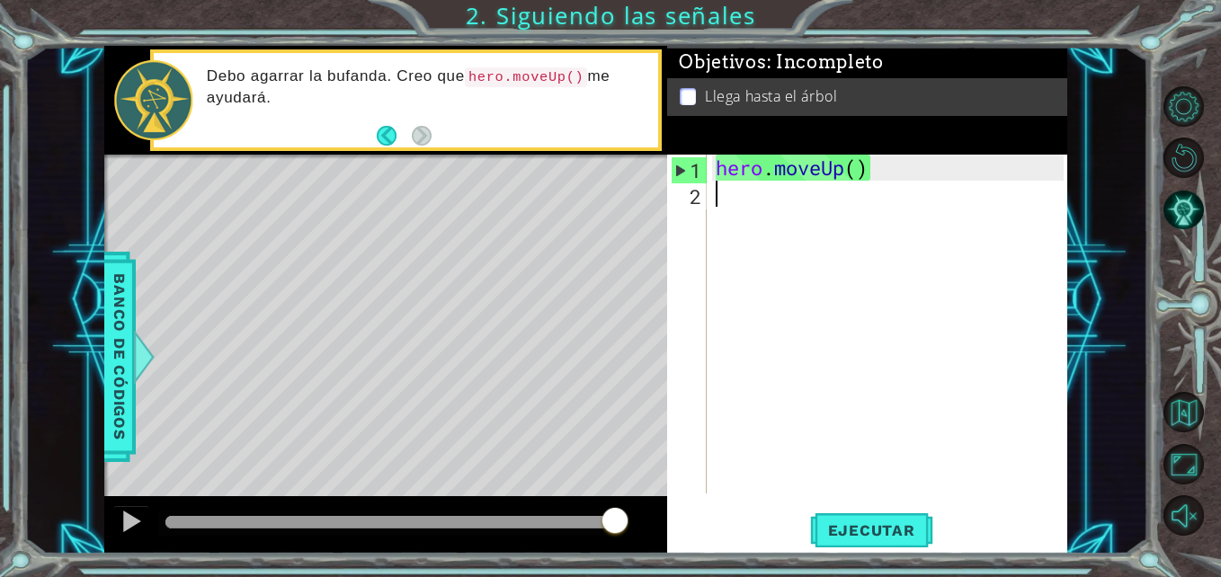
type textarea "h"
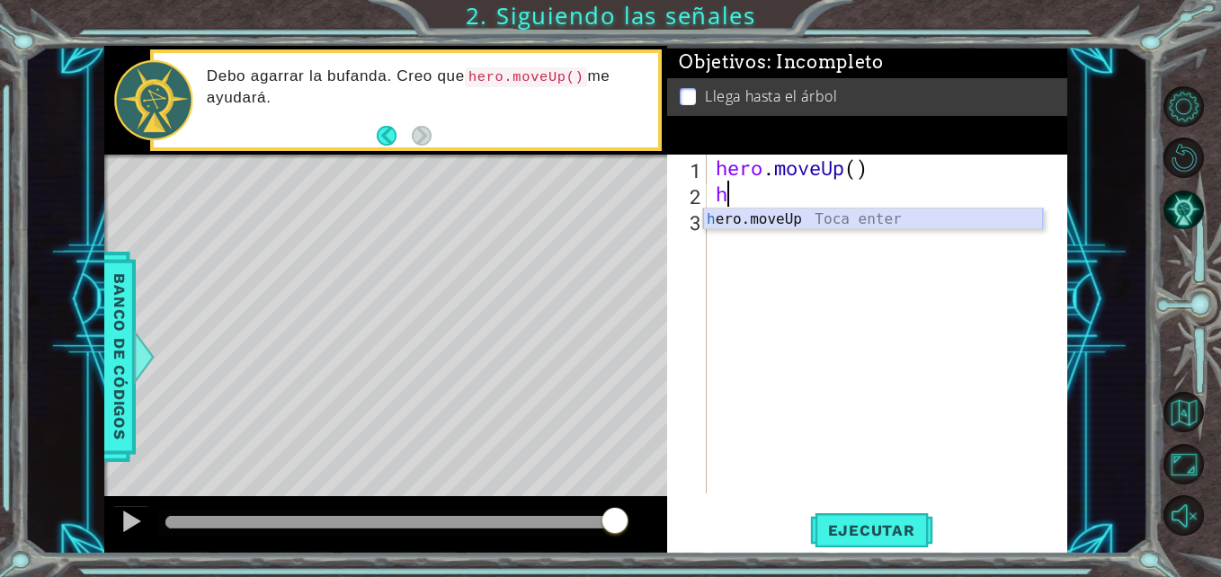
click at [845, 211] on div "h ero.moveUp Toca enter" at bounding box center [873, 241] width 340 height 65
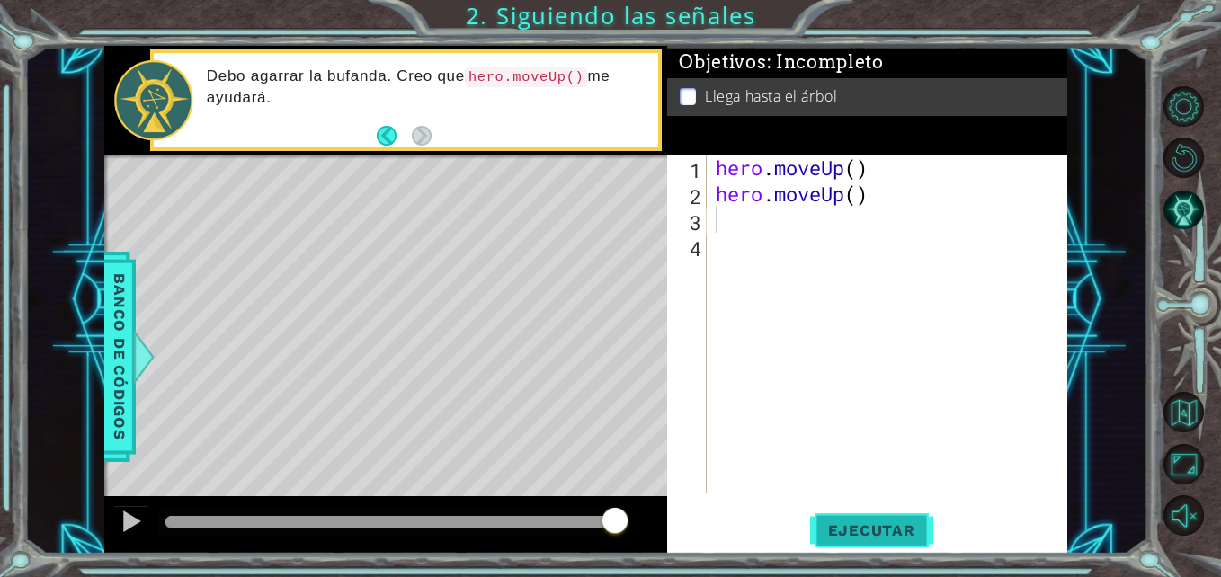
click at [876, 528] on span "Ejecutar" at bounding box center [871, 531] width 123 height 18
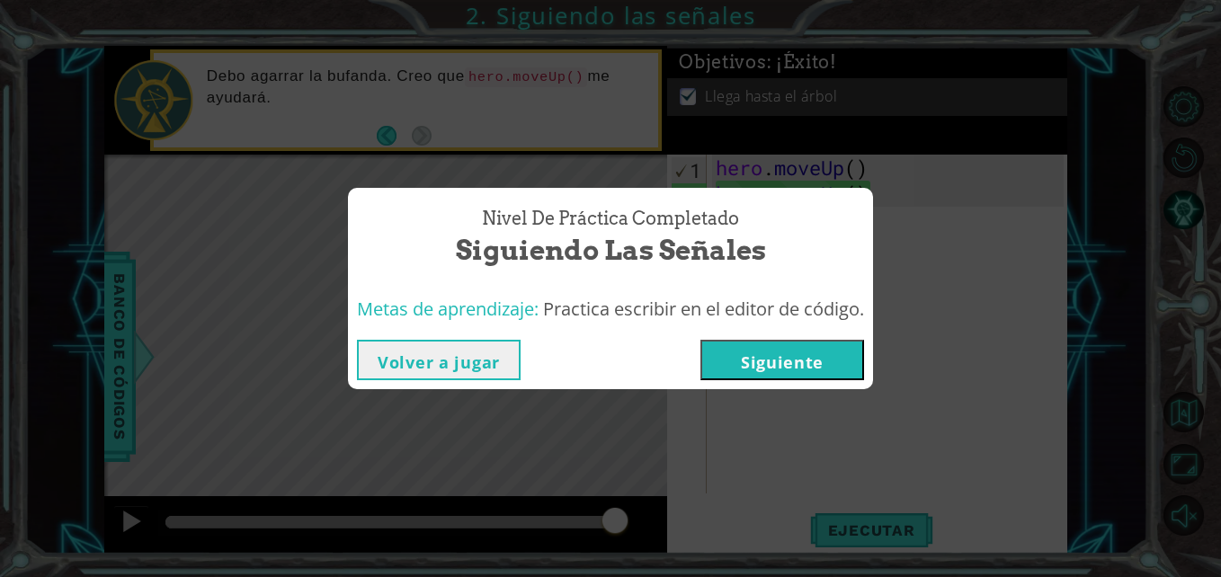
click at [795, 363] on button "Siguiente" at bounding box center [782, 360] width 164 height 40
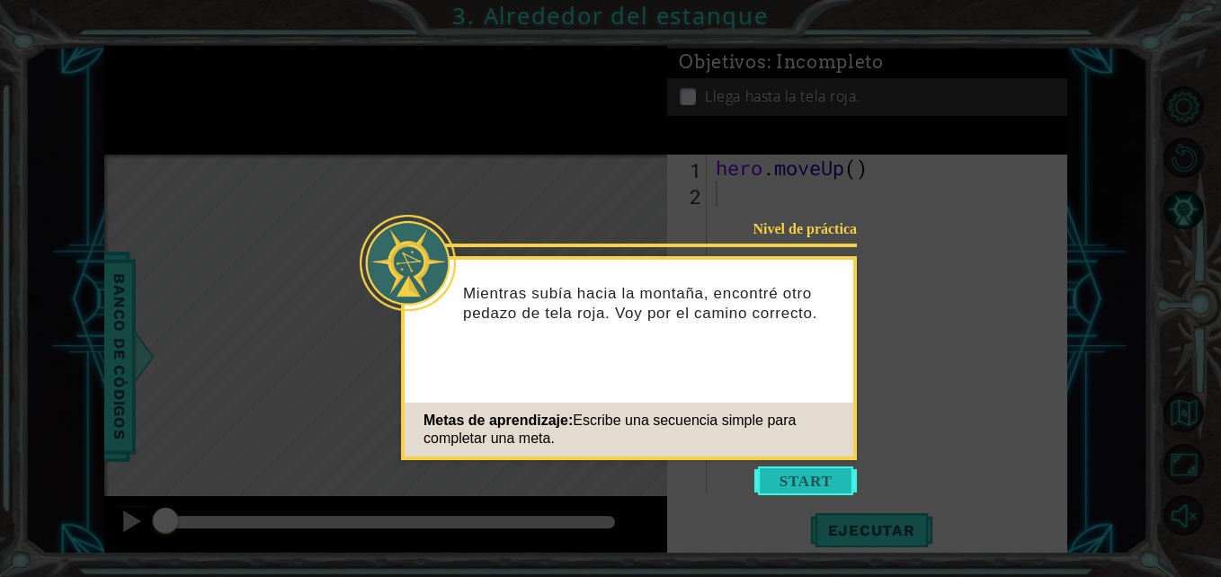
click at [805, 487] on button "Start" at bounding box center [805, 481] width 103 height 29
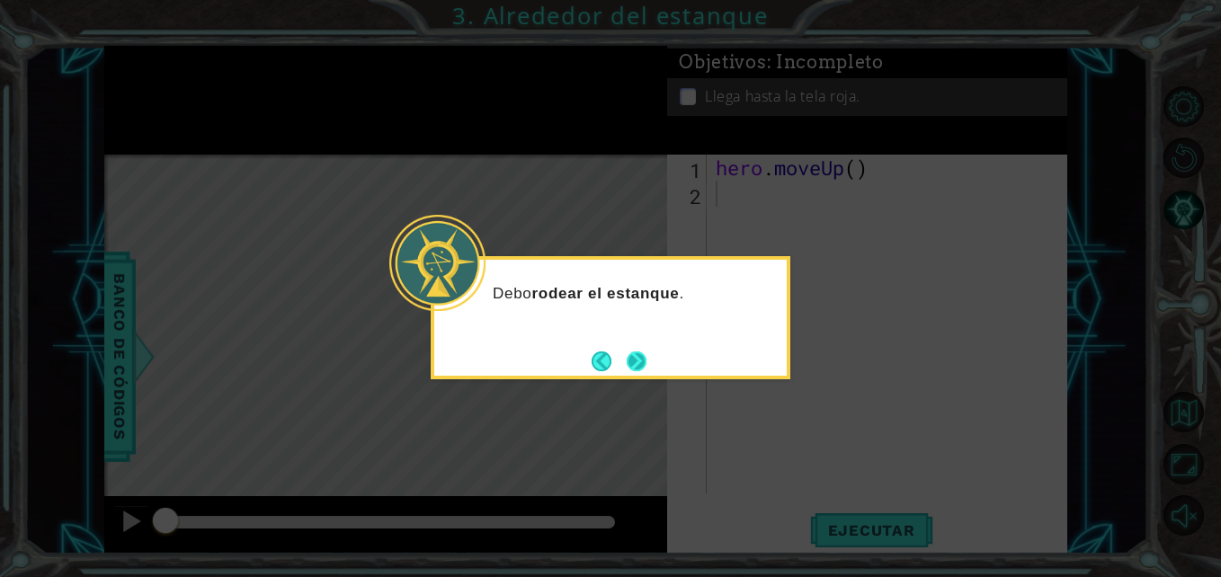
click at [638, 361] on button "Next" at bounding box center [637, 362] width 20 height 20
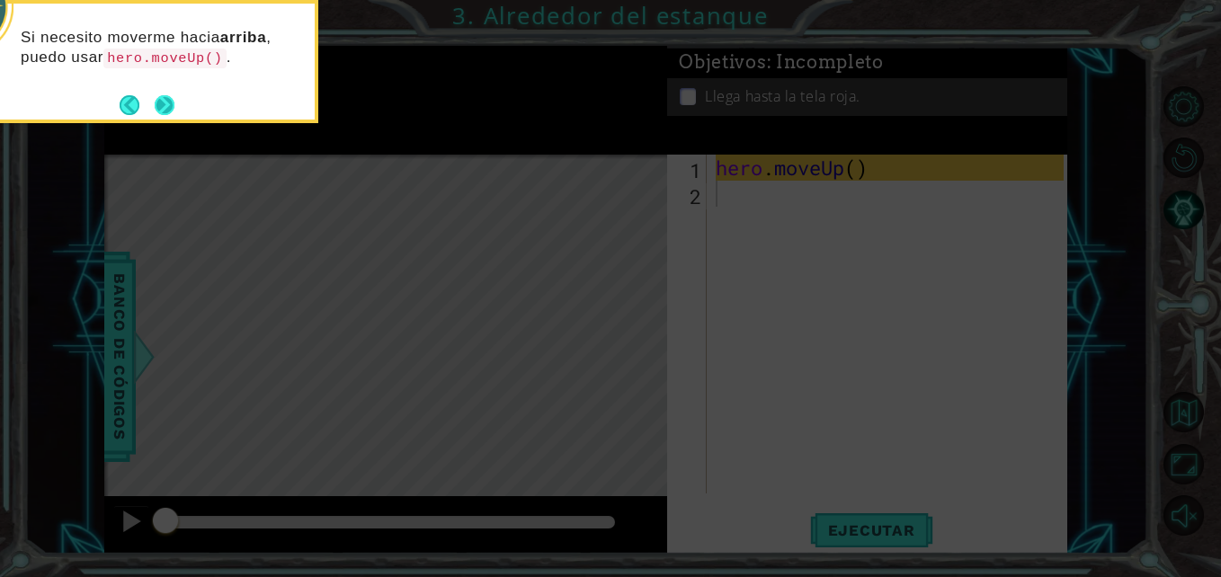
click at [166, 104] on button "Next" at bounding box center [165, 105] width 20 height 20
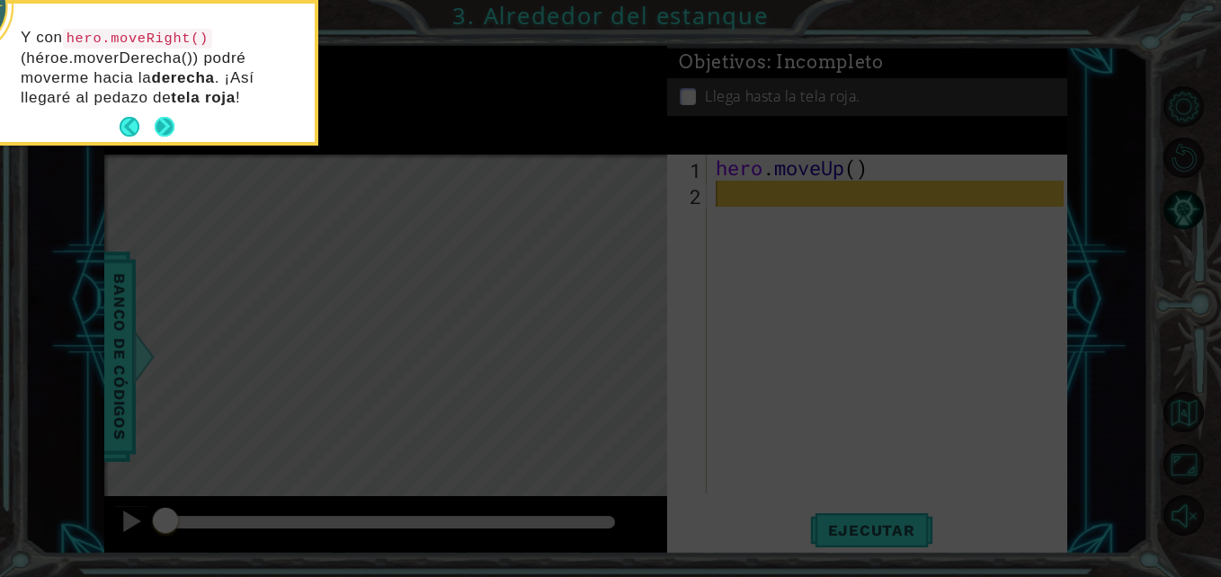
click at [168, 130] on button "Next" at bounding box center [165, 127] width 20 height 20
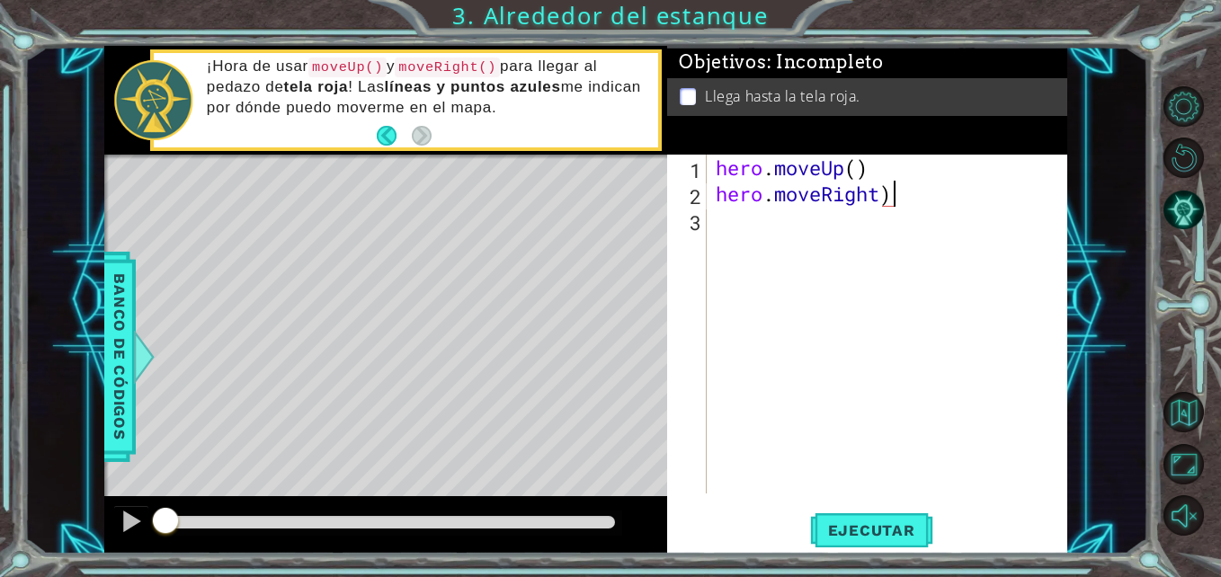
scroll to position [0, 6]
type textarea "hero.moveRight"
click at [316, 111] on p "¡Hora de usar moveUp() y moveRight() para llegar al pedazo de tela roja ! Las l…" at bounding box center [426, 87] width 439 height 60
click at [344, 86] on strong "tela roja" at bounding box center [316, 86] width 65 height 17
click at [343, 88] on strong "tela roja" at bounding box center [316, 86] width 65 height 17
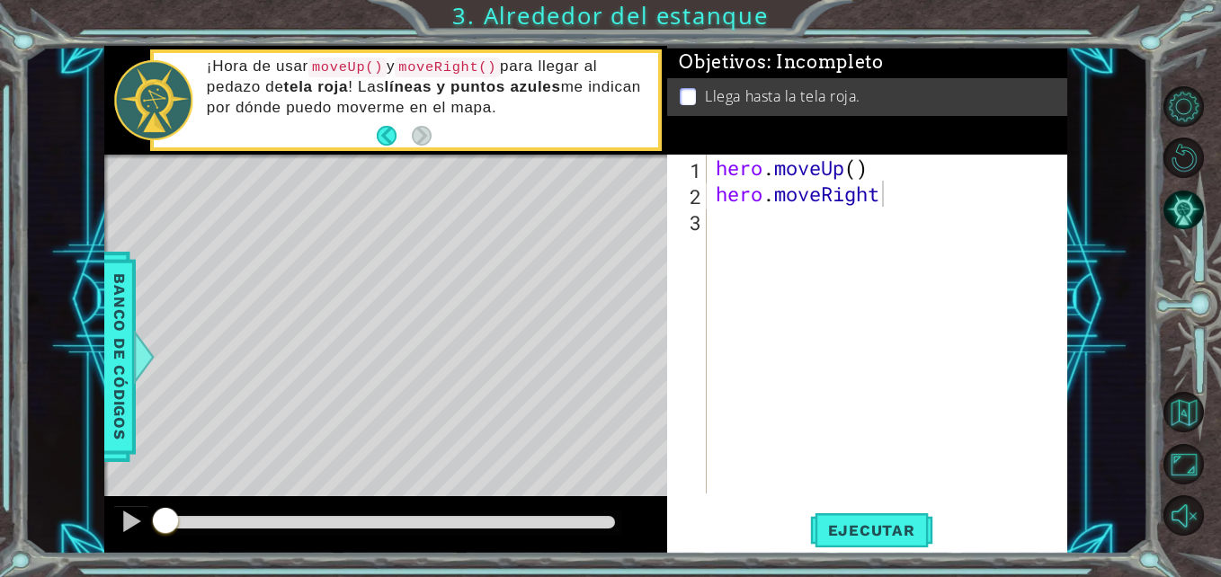
click at [327, 66] on code "moveUp()" at bounding box center [347, 68] width 78 height 20
